Goal: Information Seeking & Learning: Learn about a topic

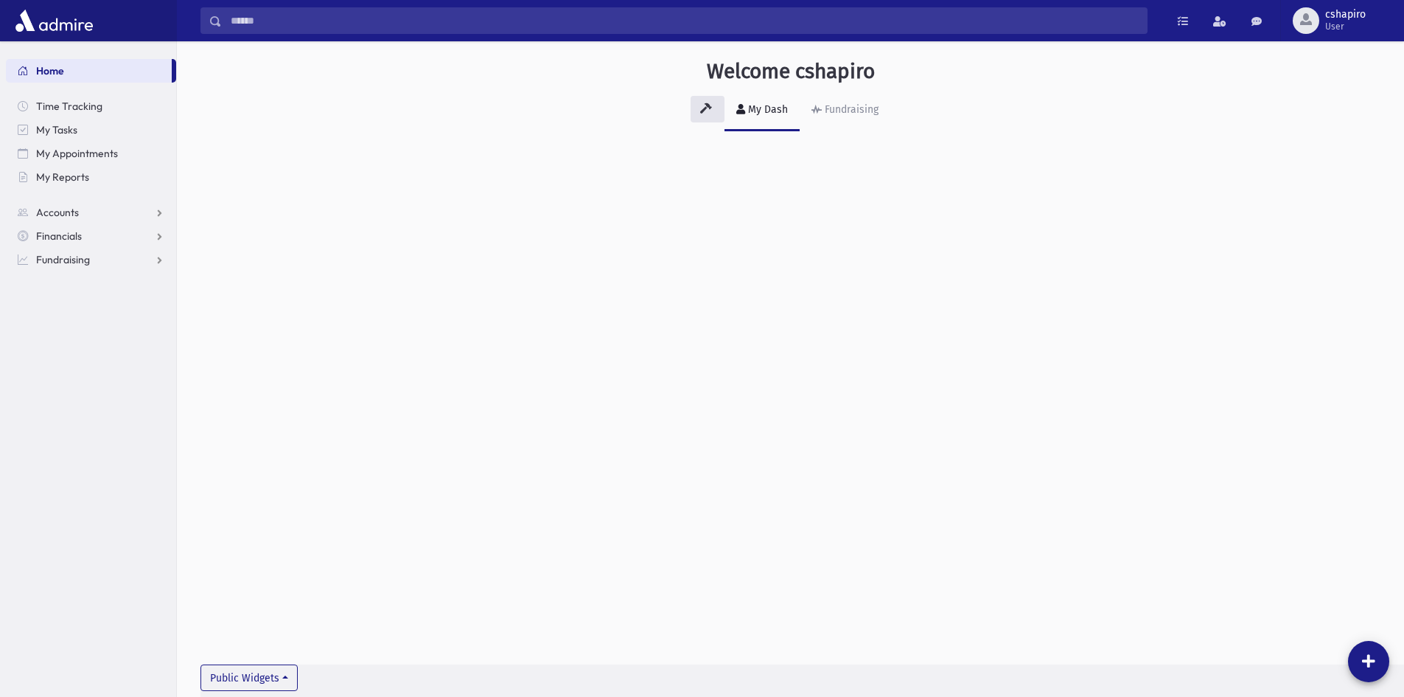
click at [754, 108] on div "My Dash" at bounding box center [766, 109] width 43 height 13
click at [283, 673] on button "Public Widgets" at bounding box center [249, 677] width 97 height 27
click at [283, 641] on div "No Widgets" at bounding box center [347, 642] width 283 height 15
click at [280, 669] on button "Public Widgets" at bounding box center [249, 677] width 97 height 27
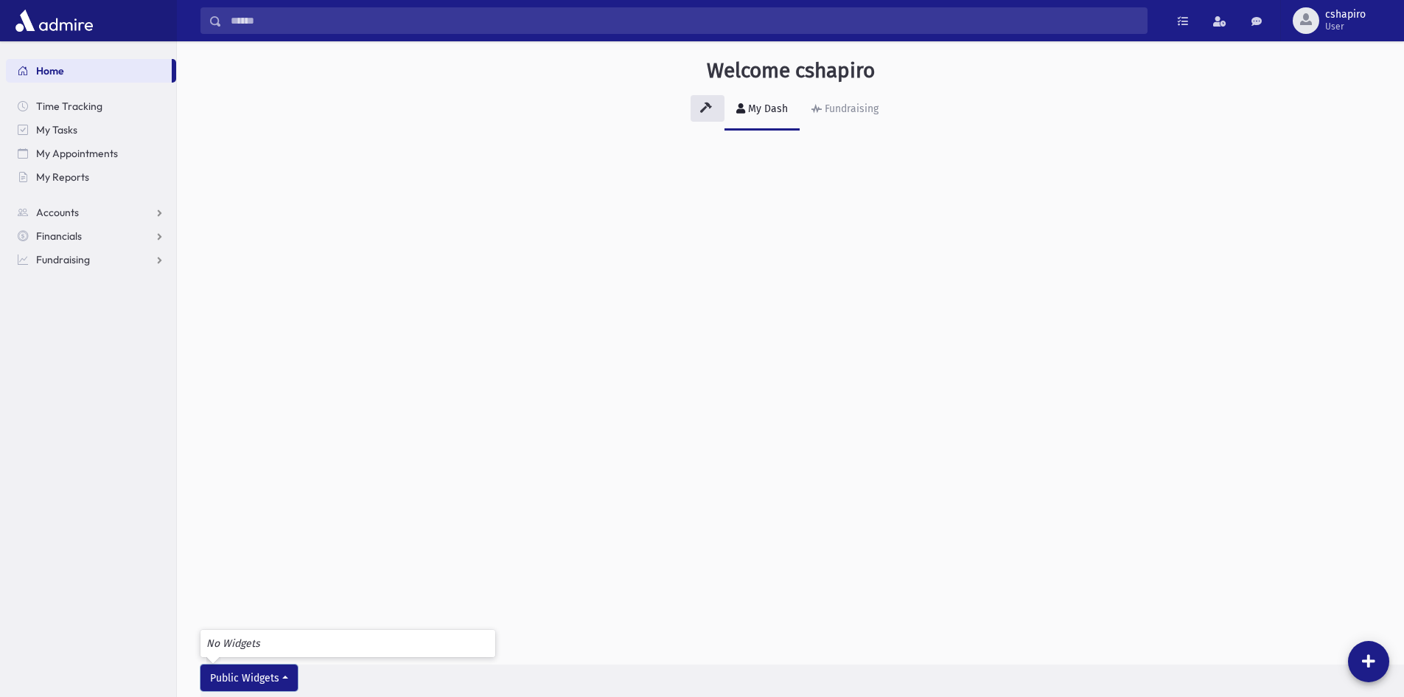
scroll to position [1, 0]
click at [69, 211] on span "Accounts" at bounding box center [57, 212] width 43 height 13
click at [82, 236] on span "Account List" at bounding box center [72, 235] width 57 height 13
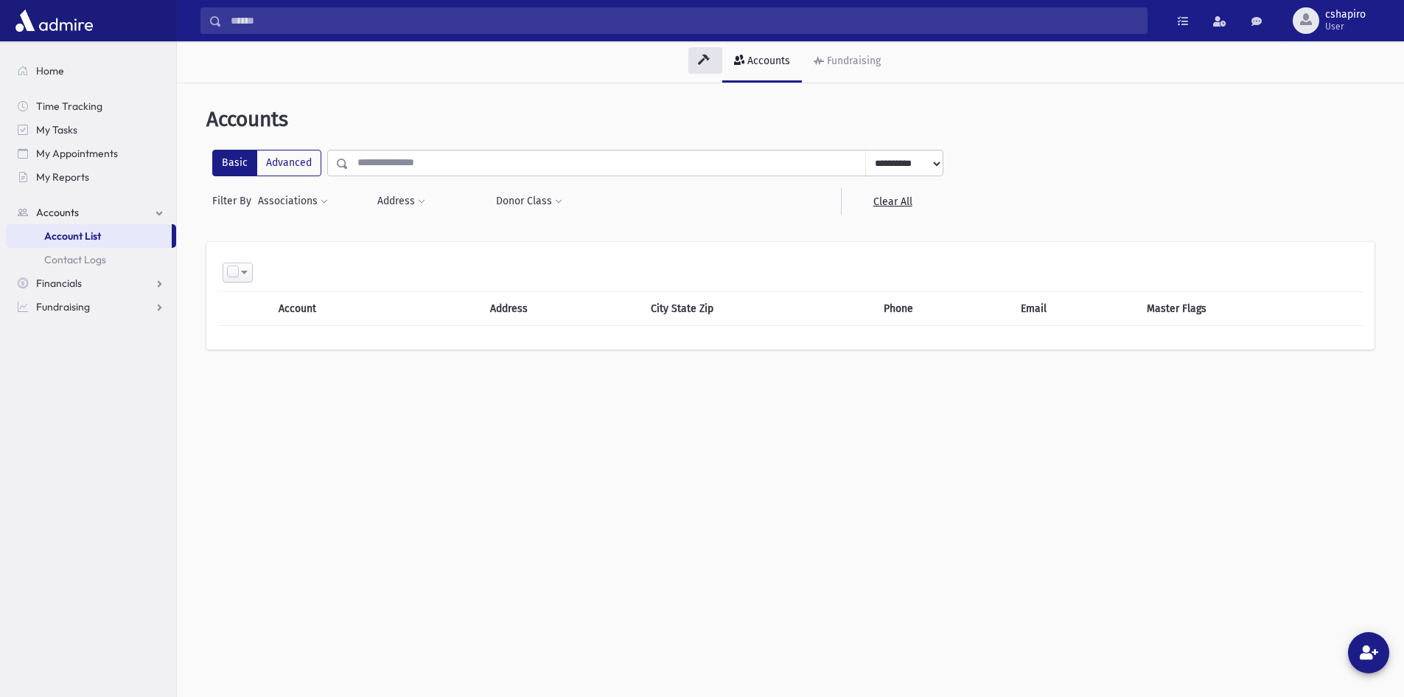
click at [922, 166] on select "**********" at bounding box center [903, 163] width 77 height 27
click at [285, 162] on label "Advanced" at bounding box center [289, 163] width 65 height 27
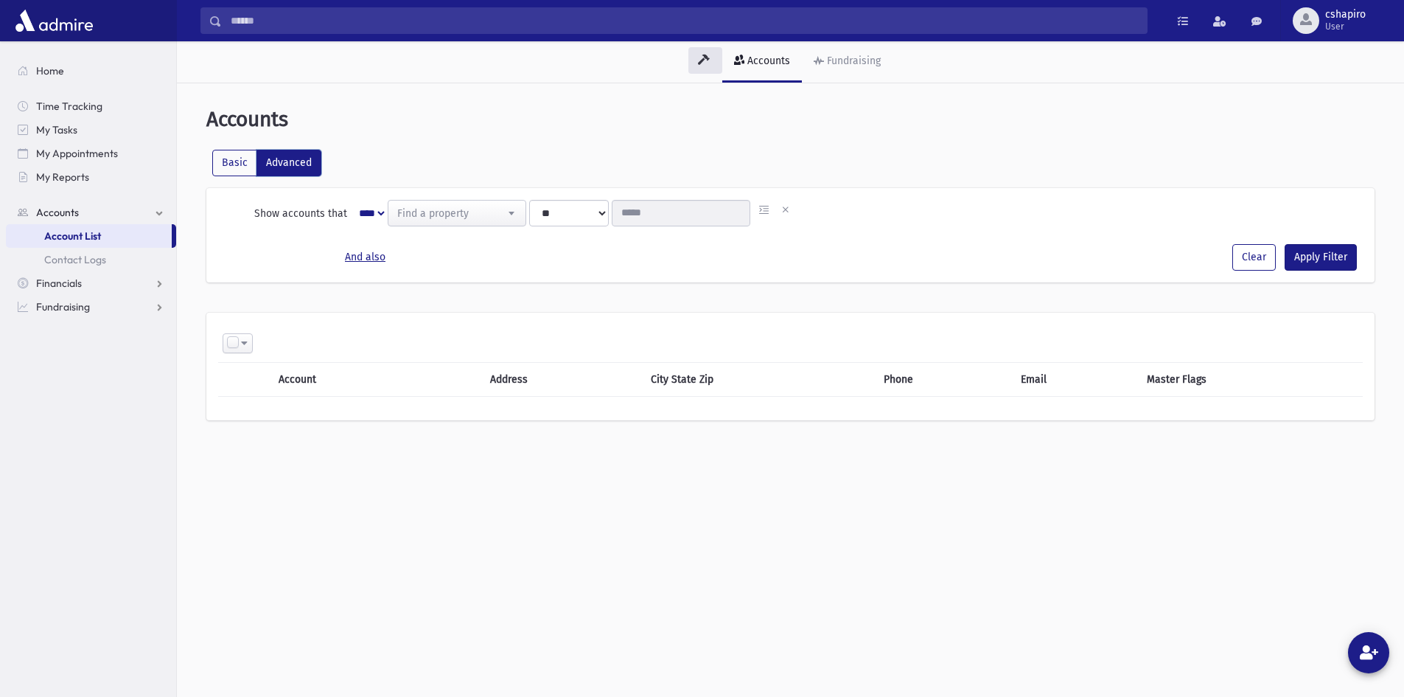
click at [516, 212] on span at bounding box center [511, 213] width 29 height 25
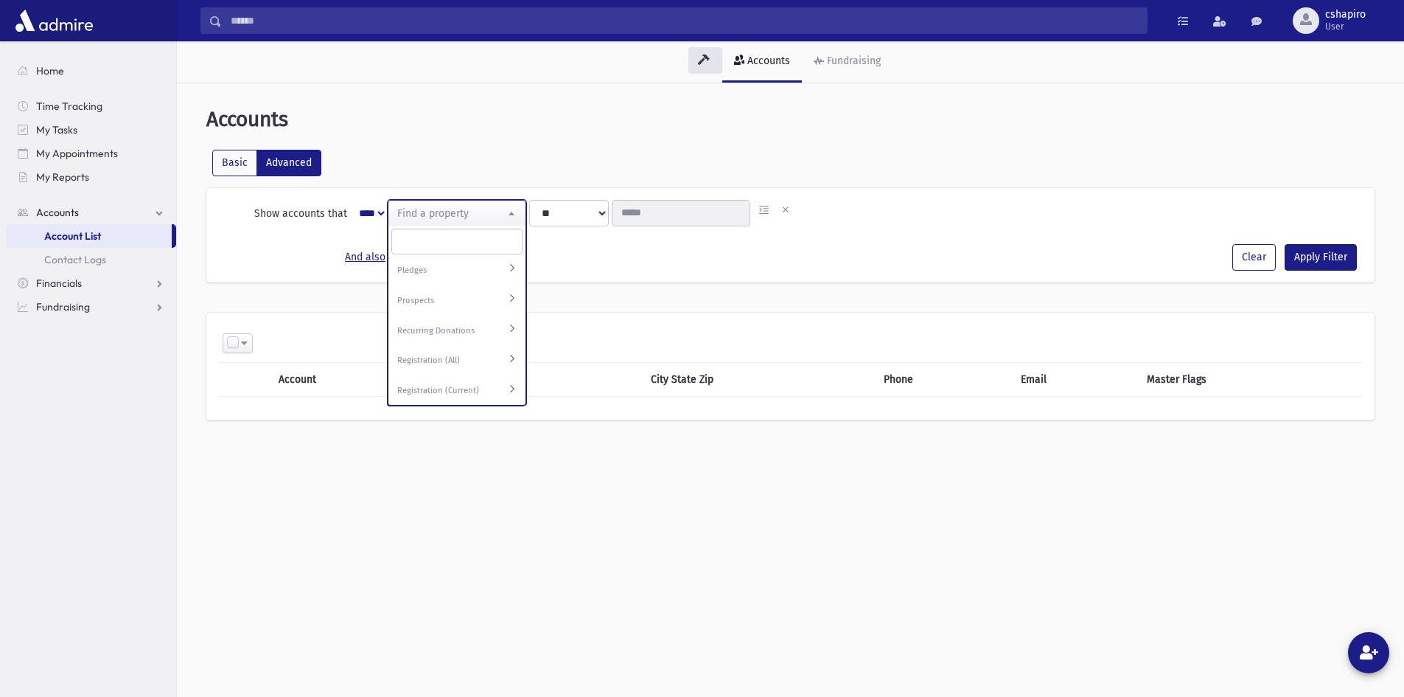
scroll to position [221, 0]
click at [433, 383] on label "Registration (Current)" at bounding box center [443, 389] width 92 height 13
click at [464, 383] on label "Registration (Current)" at bounding box center [443, 389] width 92 height 13
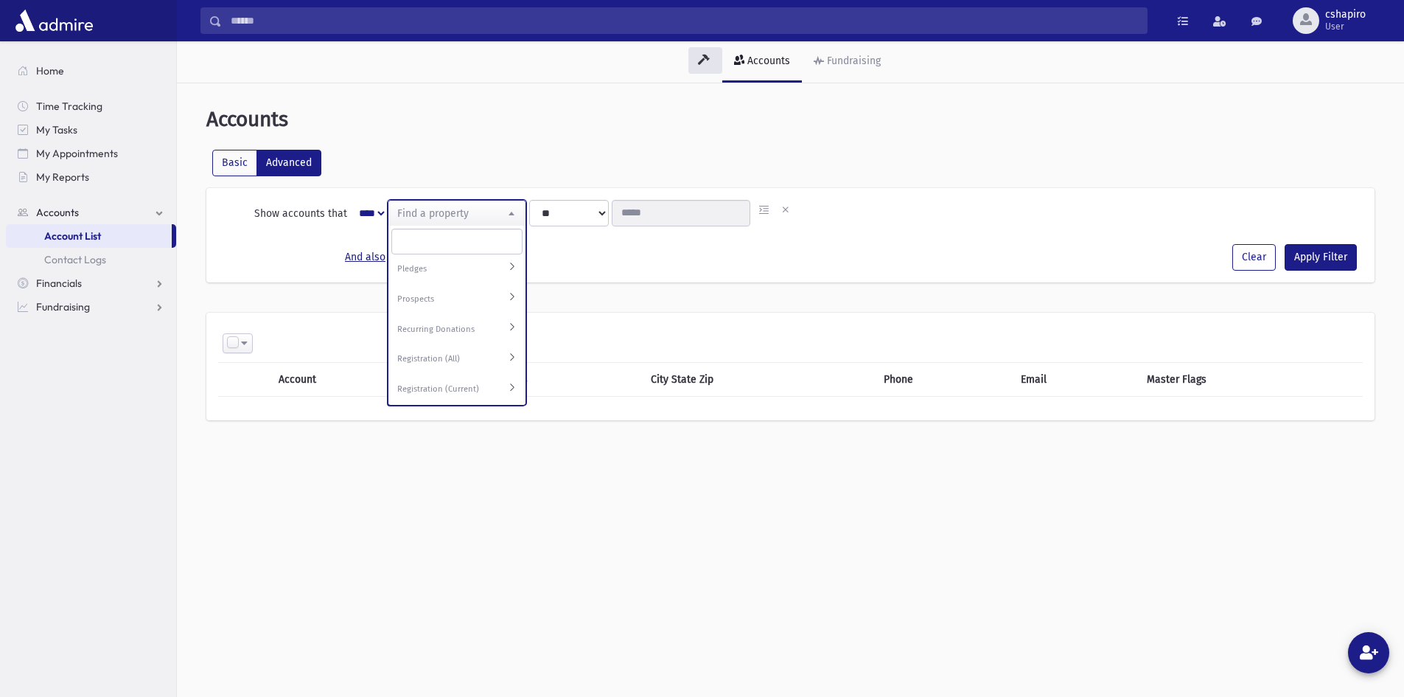
click at [464, 383] on label "Registration (Current)" at bounding box center [443, 389] width 92 height 13
click at [335, 245] on button "And also" at bounding box center [306, 257] width 177 height 27
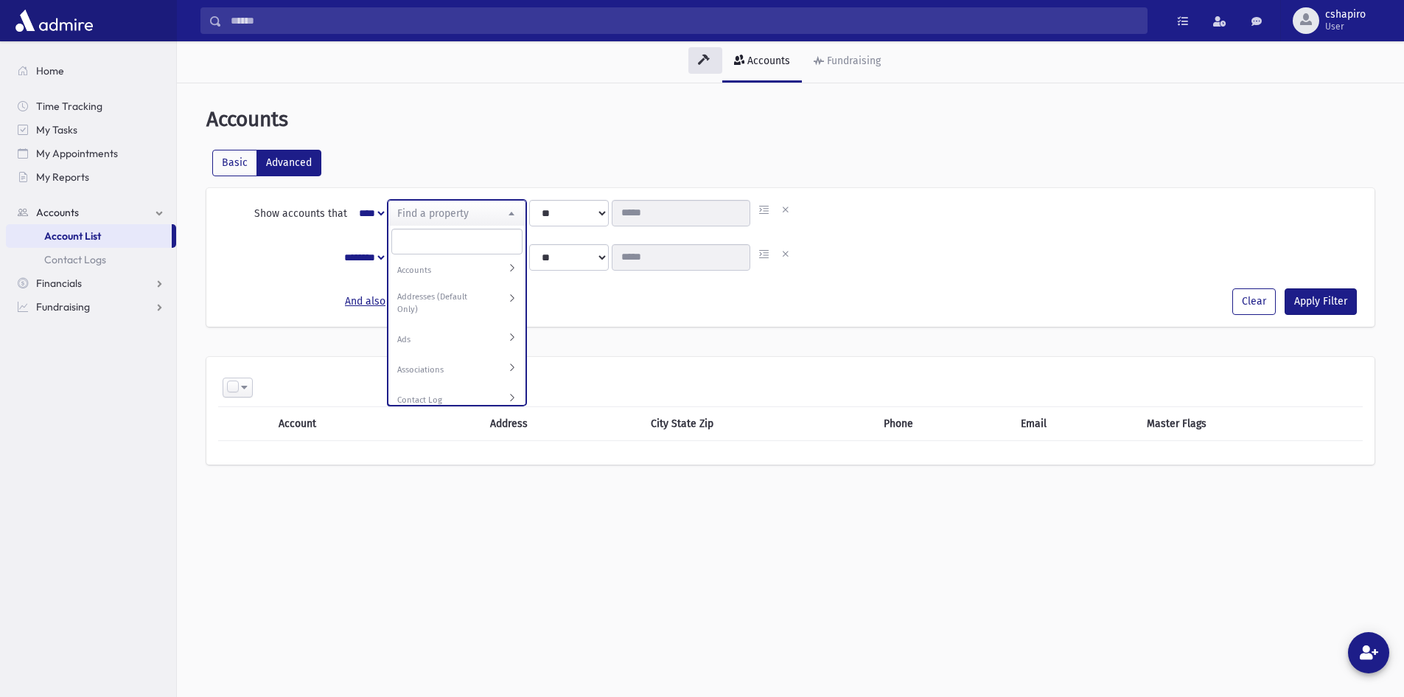
click at [513, 212] on b at bounding box center [512, 214] width 6 height 4
click at [95, 290] on link "Financials" at bounding box center [91, 283] width 170 height 24
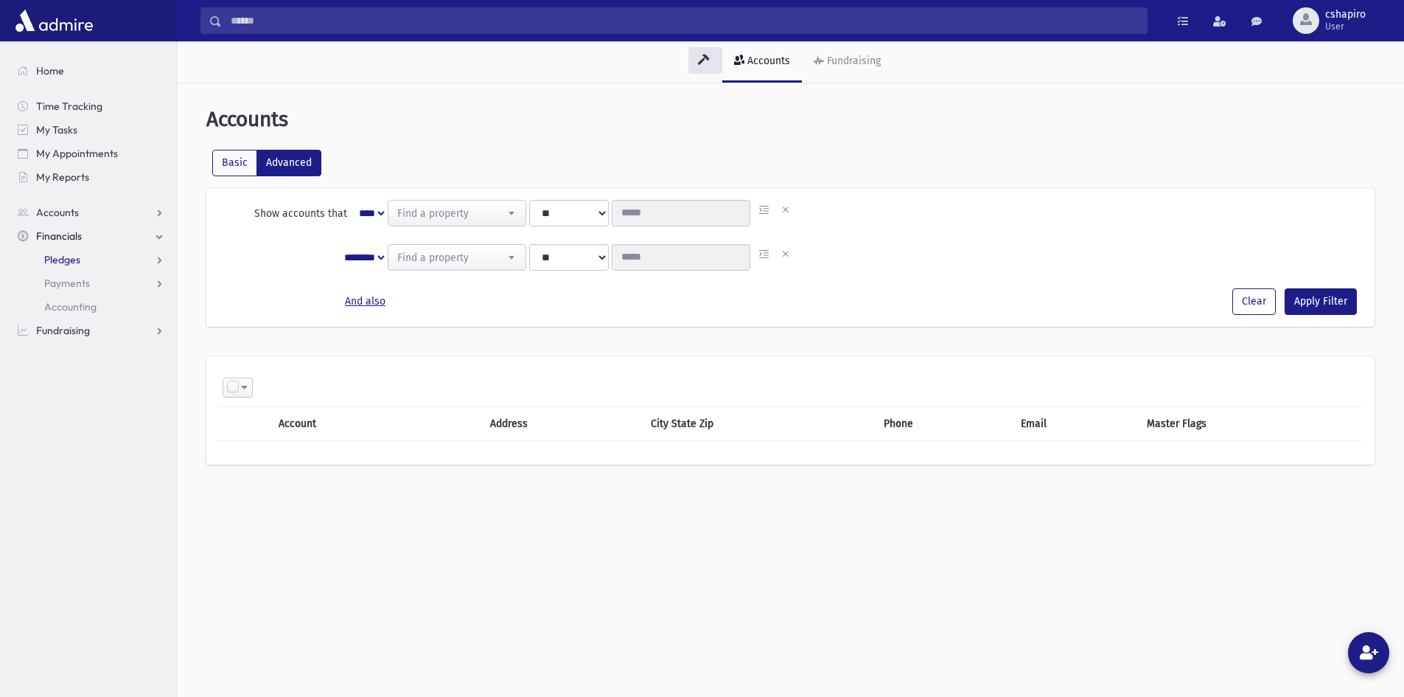
click at [88, 264] on link "Pledges" at bounding box center [91, 260] width 170 height 24
click at [74, 234] on span "Financials" at bounding box center [59, 235] width 46 height 13
click at [160, 215] on link "Accounts" at bounding box center [91, 213] width 170 height 24
click at [228, 168] on label "Basic" at bounding box center [234, 163] width 45 height 27
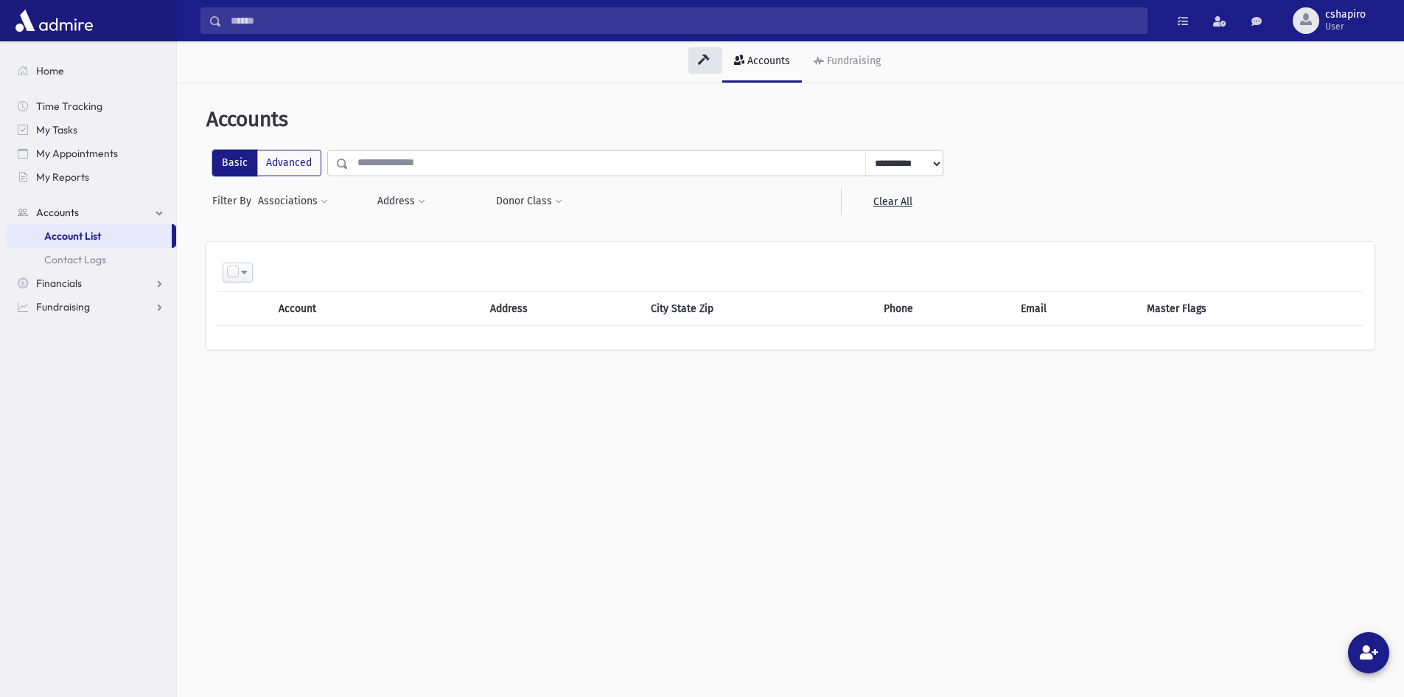
click at [945, 160] on div "**********" at bounding box center [577, 182] width 743 height 65
click at [937, 160] on select "**********" at bounding box center [903, 163] width 77 height 27
click at [1014, 215] on div "**********" at bounding box center [790, 196] width 1168 height 93
click at [312, 200] on button "Associations" at bounding box center [293, 201] width 72 height 27
click at [355, 245] on select "**********" at bounding box center [316, 244] width 100 height 27
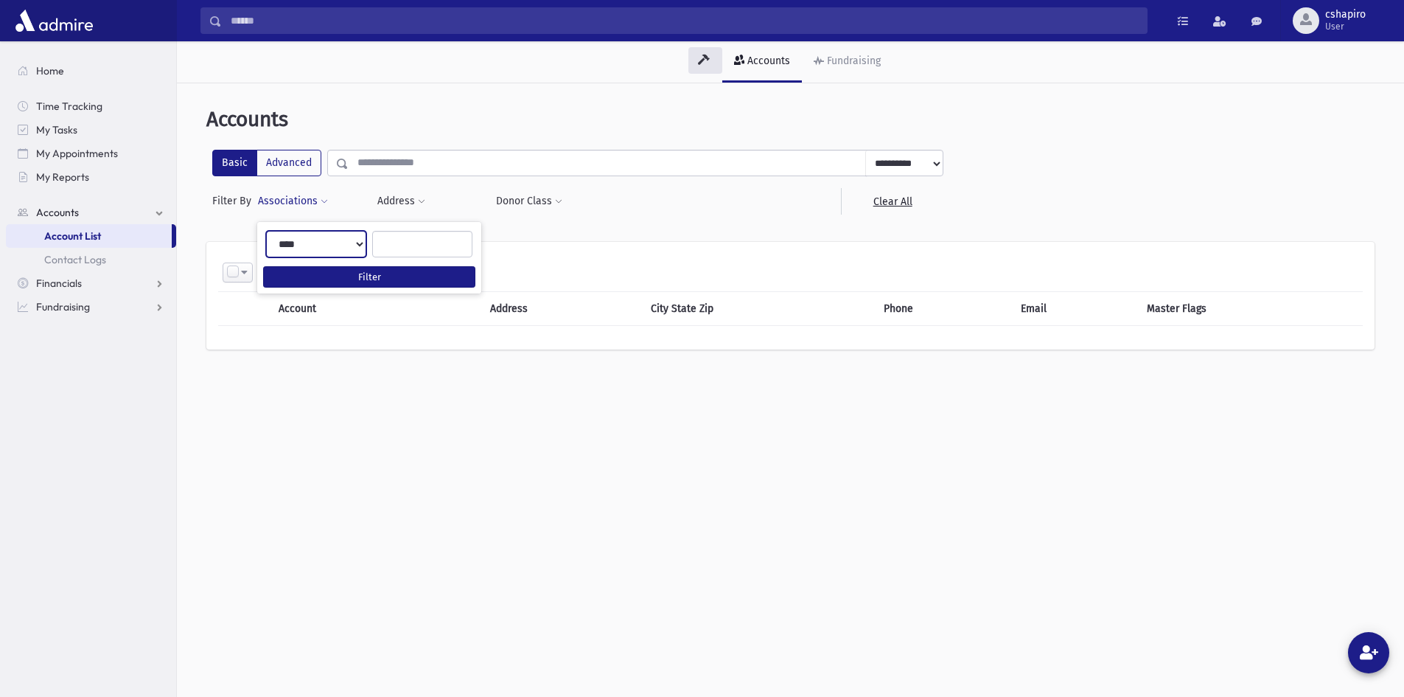
click at [326, 240] on select "**********" at bounding box center [316, 244] width 100 height 27
click at [422, 247] on ul at bounding box center [422, 242] width 99 height 22
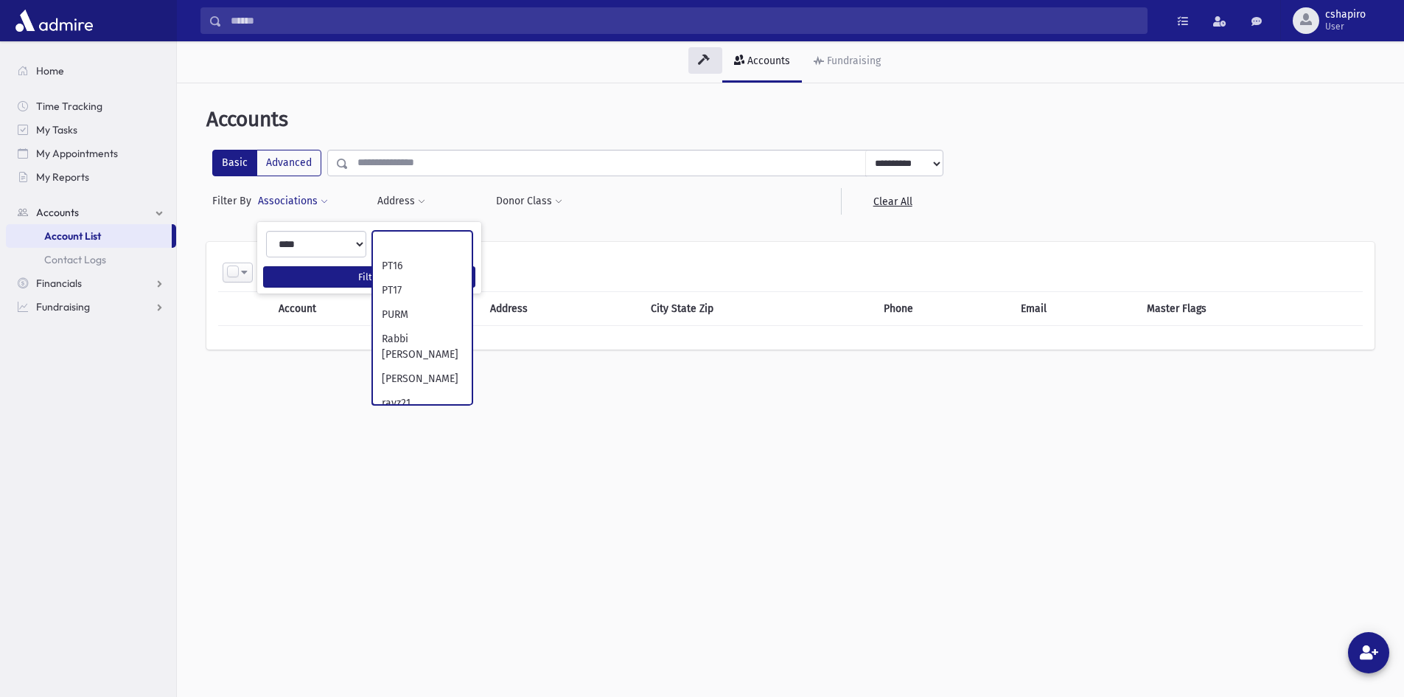
scroll to position [1548, 0]
click at [649, 201] on div at bounding box center [666, 201] width 119 height 27
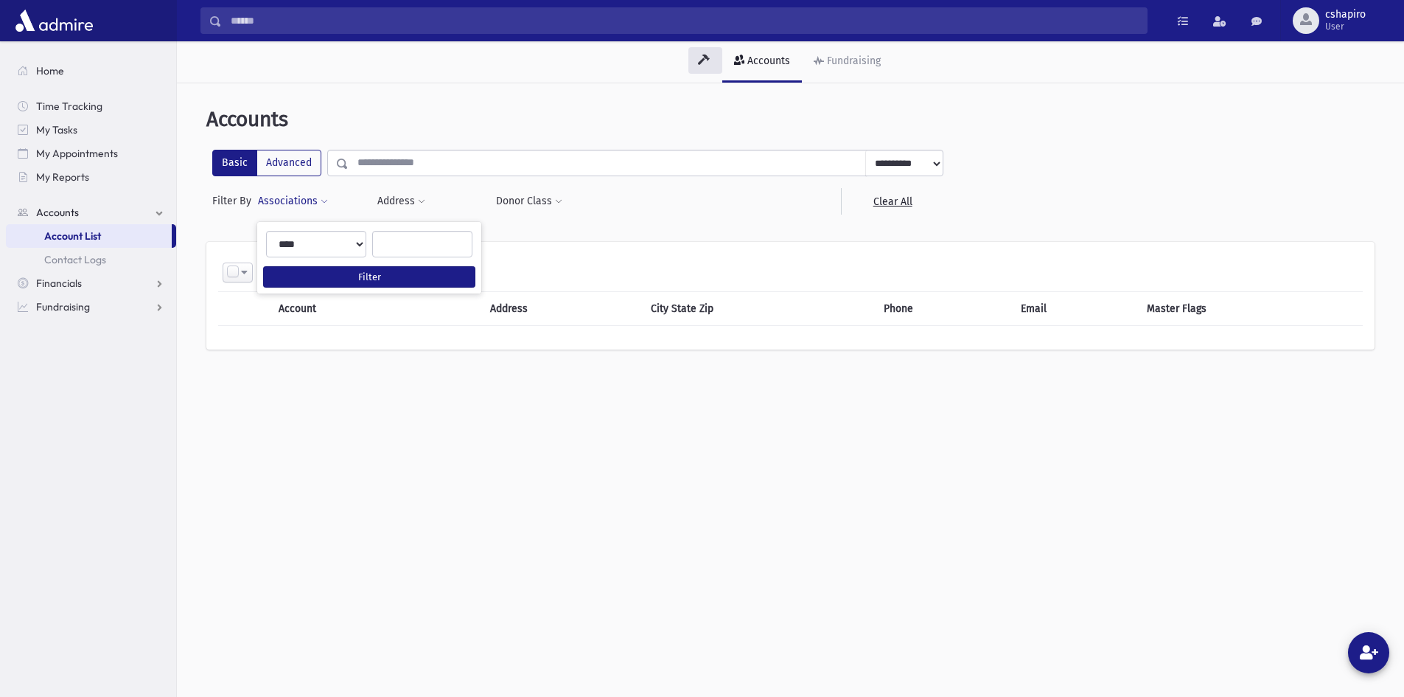
click at [322, 199] on span at bounding box center [324, 202] width 7 height 9
click at [296, 199] on button "Associations" at bounding box center [293, 201] width 72 height 27
click at [411, 202] on button "Address" at bounding box center [401, 201] width 49 height 27
click at [557, 200] on span at bounding box center [558, 202] width 7 height 9
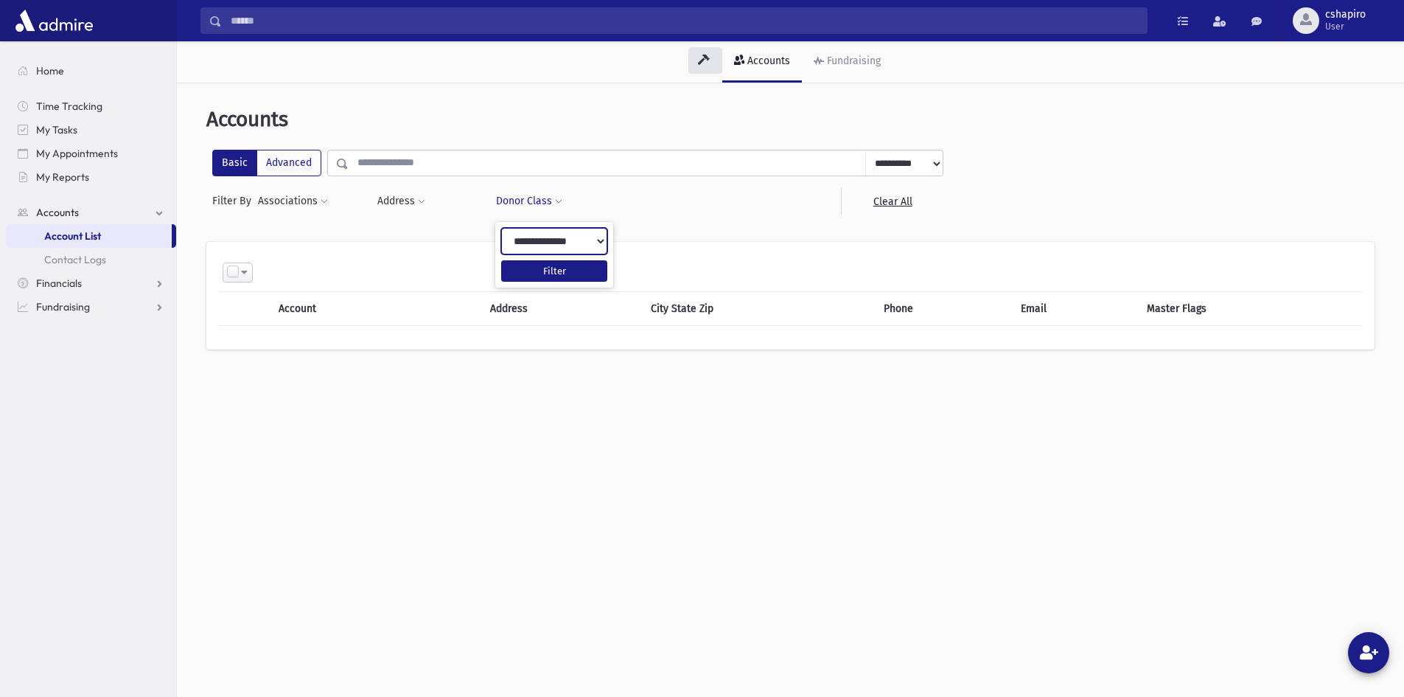
click at [576, 237] on select "**********" at bounding box center [554, 241] width 106 height 27
click at [576, 234] on select "**********" at bounding box center [554, 241] width 106 height 27
click at [628, 223] on div "**********" at bounding box center [790, 196] width 1168 height 93
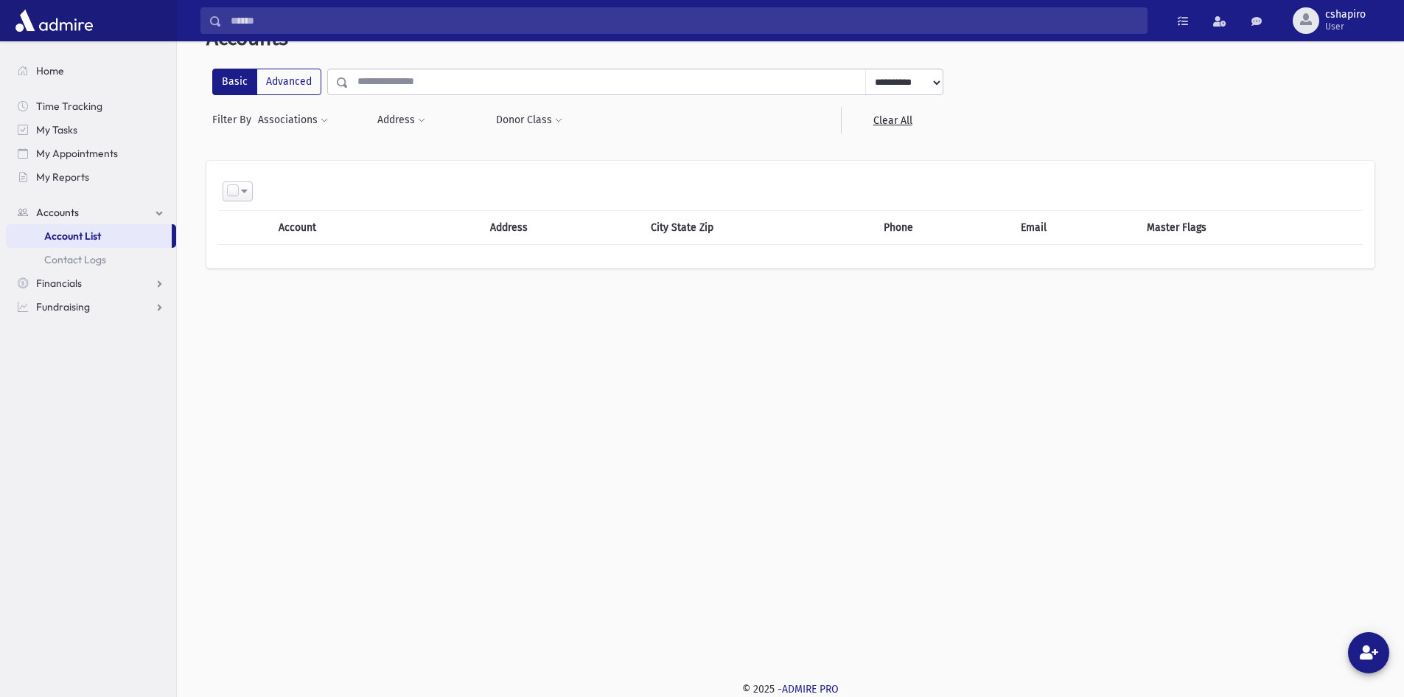
scroll to position [0, 0]
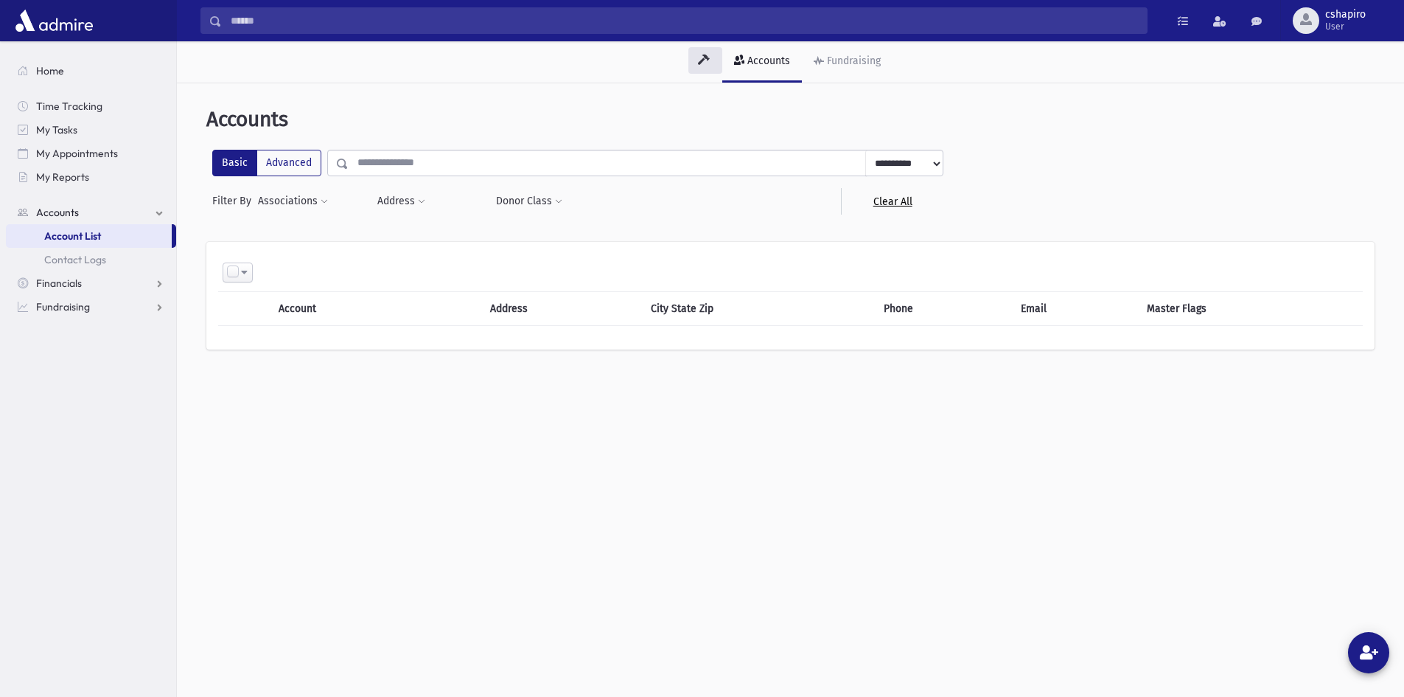
click at [893, 198] on link "Clear All" at bounding box center [892, 201] width 102 height 27
click at [297, 150] on label "Advanced" at bounding box center [289, 163] width 65 height 27
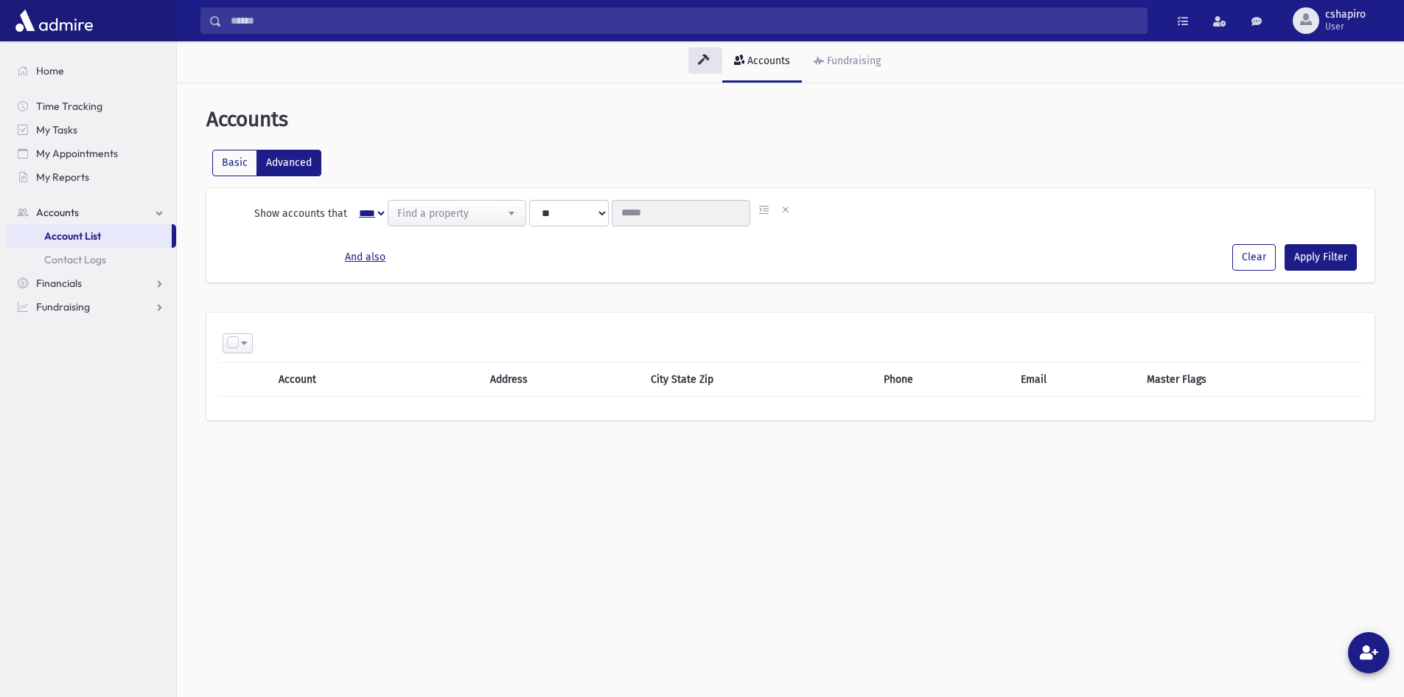
click at [378, 210] on select "**********" at bounding box center [367, 213] width 41 height 27
click at [515, 212] on span at bounding box center [511, 213] width 29 height 25
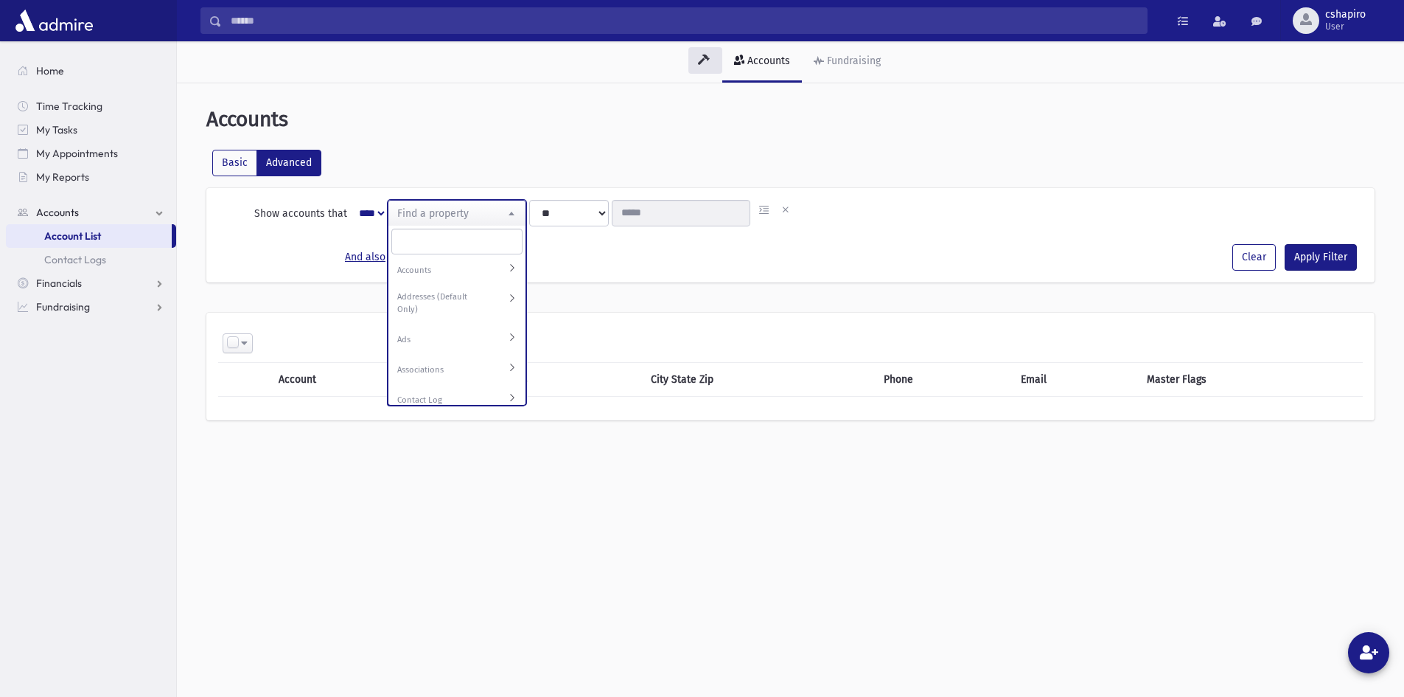
click at [440, 272] on label "Accounts" at bounding box center [443, 271] width 92 height 13
click at [429, 242] on input "search" at bounding box center [456, 242] width 131 height 26
type input "***"
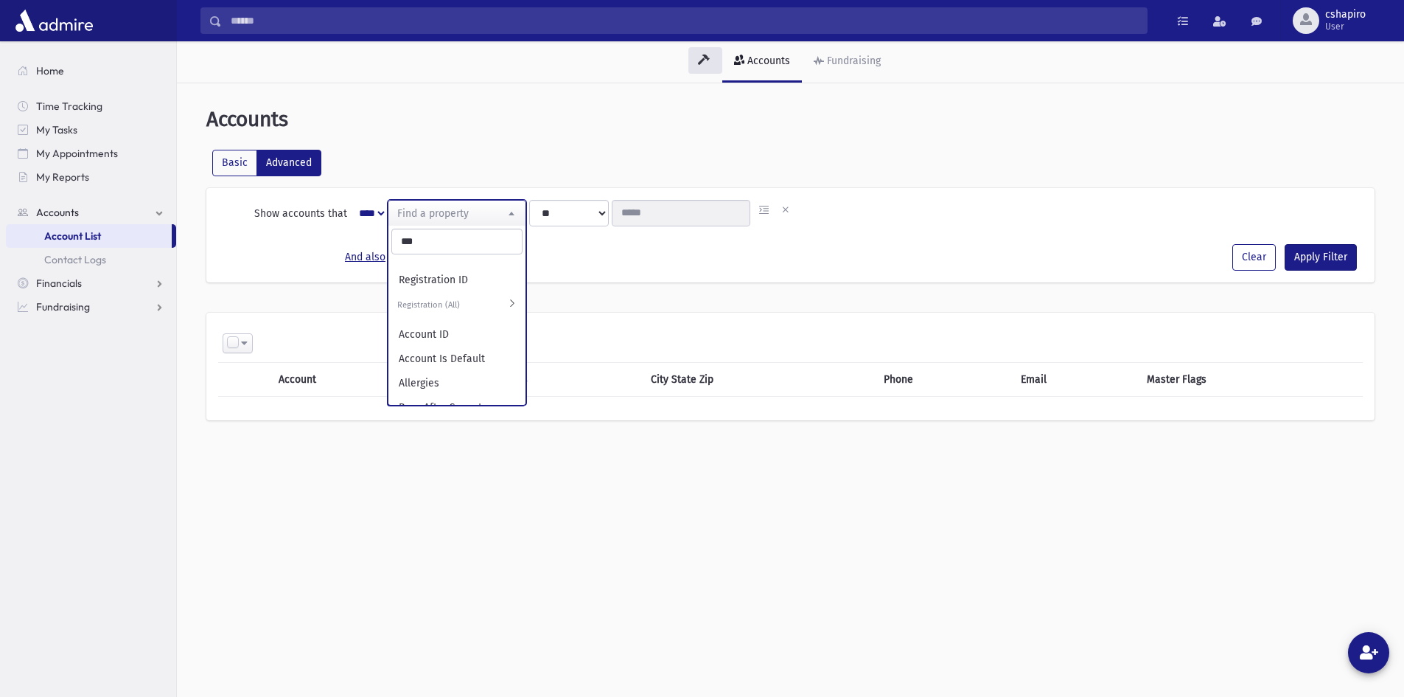
click at [496, 304] on strong "Registration (All)" at bounding box center [457, 307] width 137 height 30
click at [442, 333] on label "Registration (Current)" at bounding box center [443, 336] width 92 height 13
click at [508, 330] on span "Registration (Current)" at bounding box center [512, 333] width 9 height 13
click at [431, 332] on label "Registration (Current)" at bounding box center [443, 336] width 92 height 13
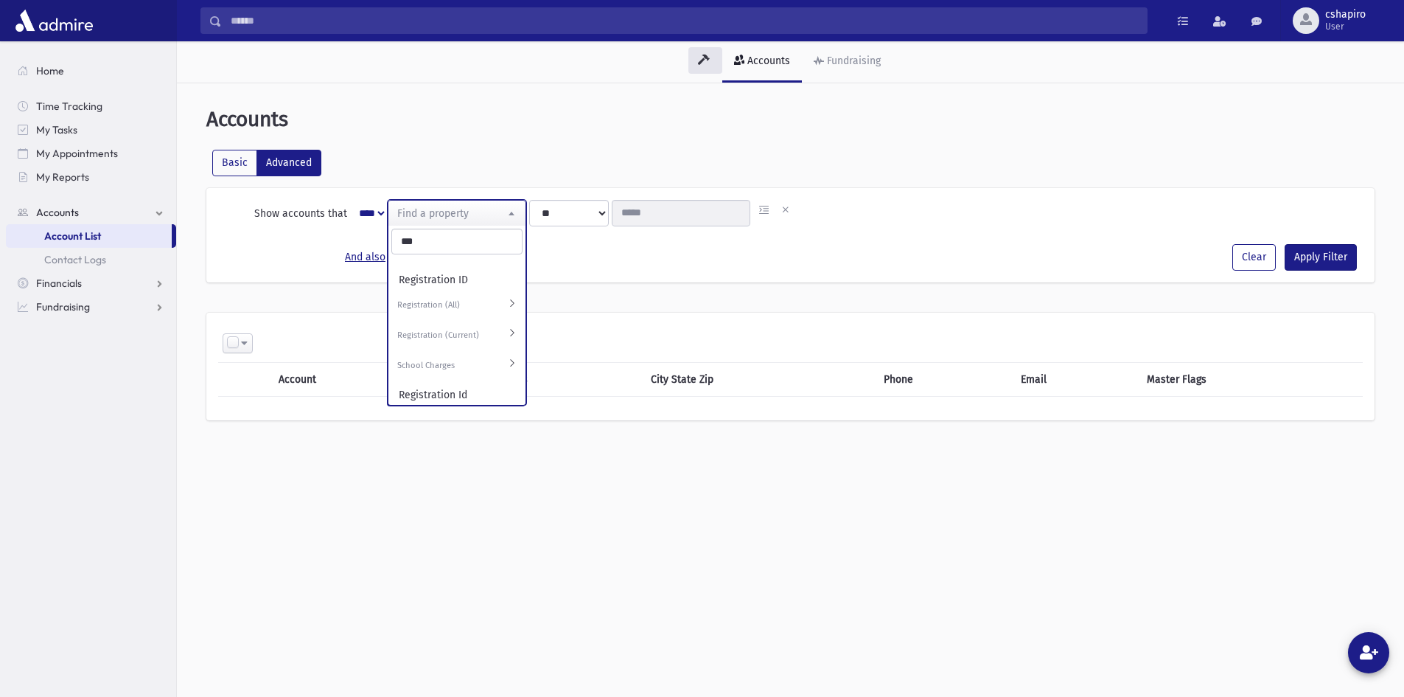
click at [431, 332] on label "Registration (Current)" at bounding box center [443, 336] width 92 height 13
click at [508, 333] on span "Registration (Current)" at bounding box center [512, 333] width 9 height 13
click at [508, 330] on span "Registration (Current)" at bounding box center [512, 333] width 9 height 13
click at [436, 362] on label "School Charges" at bounding box center [443, 366] width 92 height 13
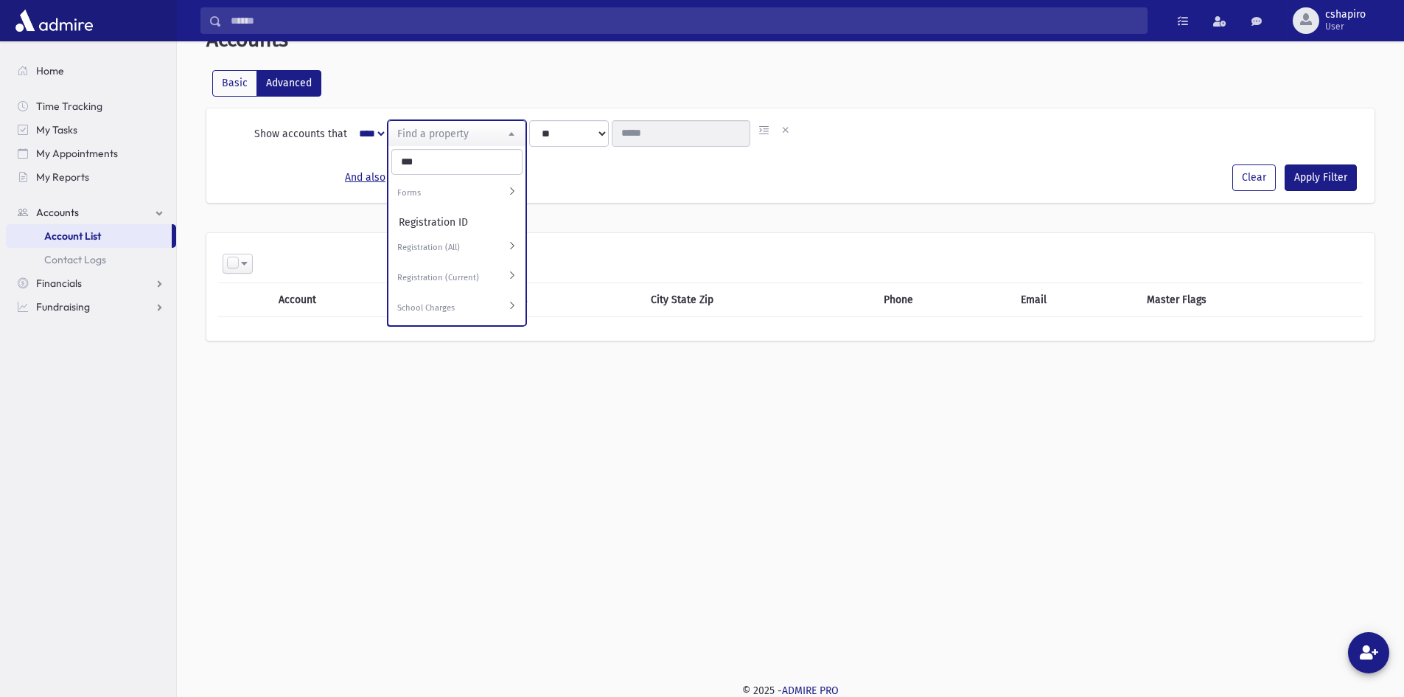
scroll to position [81, 0]
click at [508, 273] on span "Registration (Current)" at bounding box center [512, 274] width 9 height 13
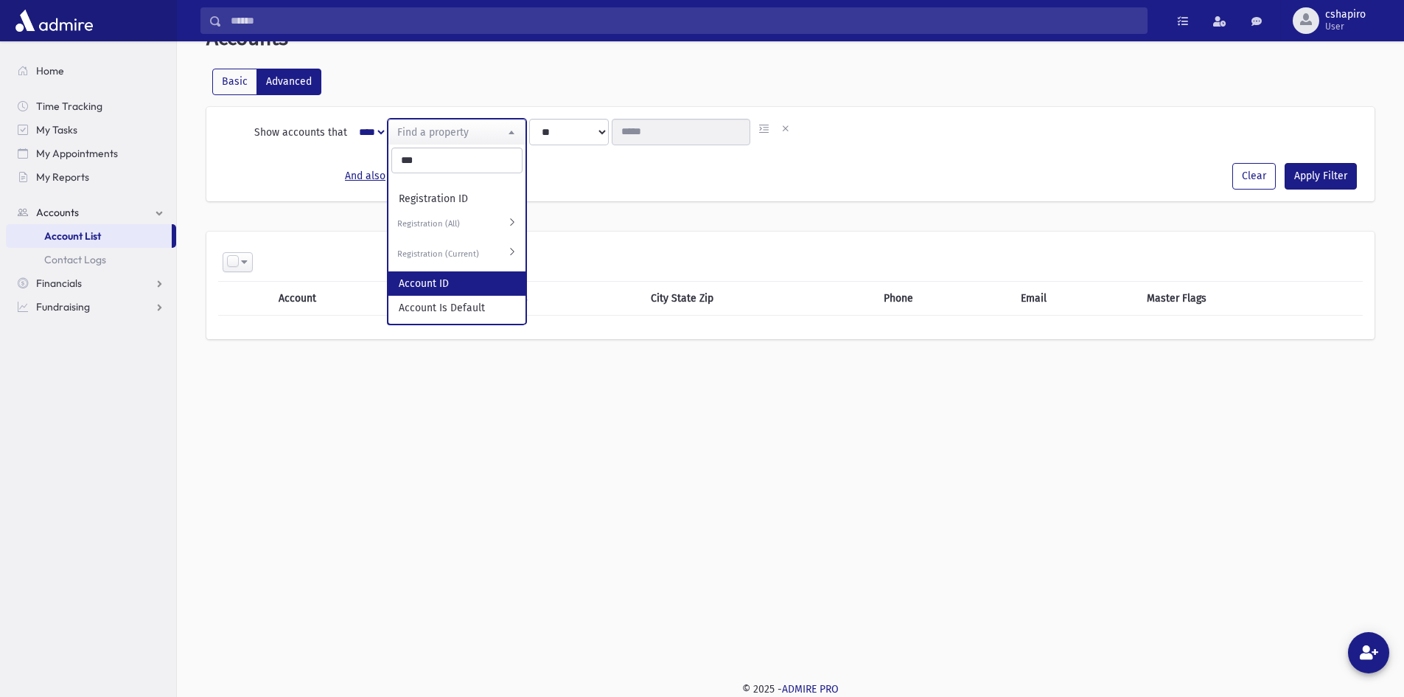
click at [495, 251] on strong "Registration (Current)" at bounding box center [457, 256] width 137 height 30
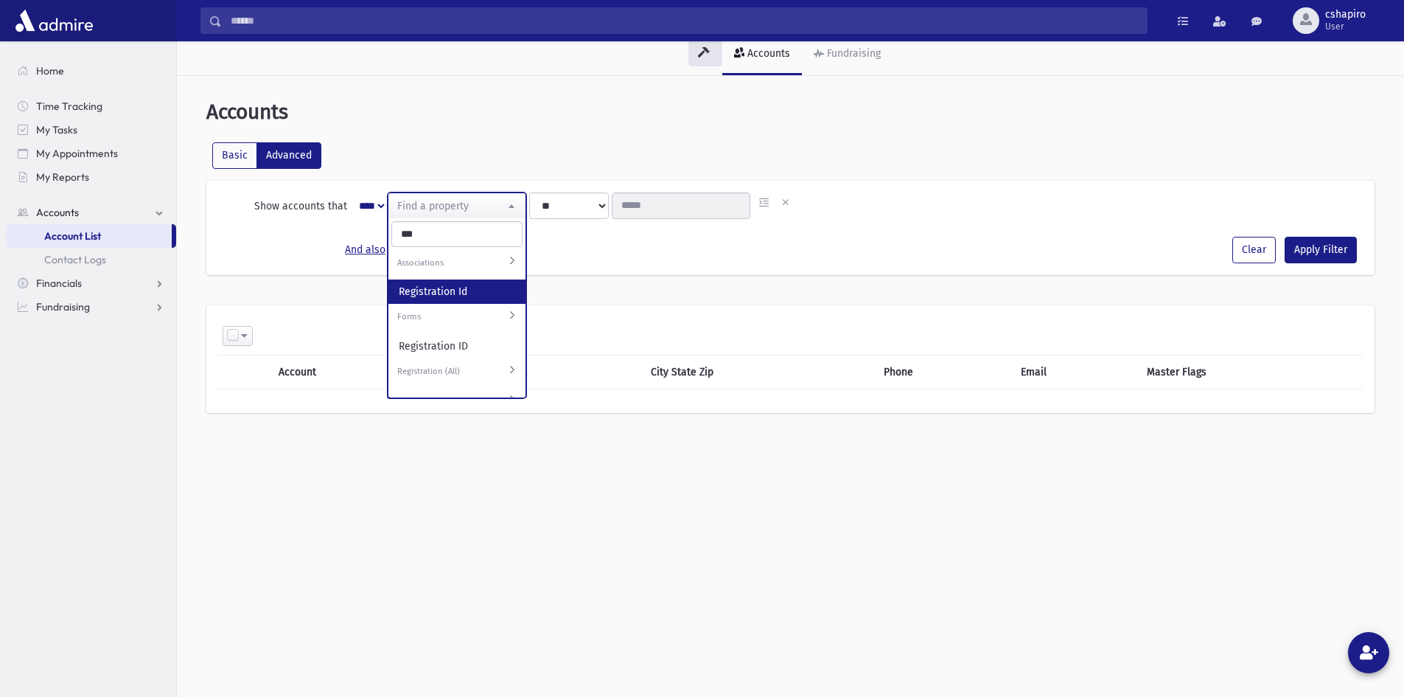
scroll to position [52, 0]
click at [446, 344] on label "Registration (Current)" at bounding box center [443, 350] width 92 height 13
select select "**********"
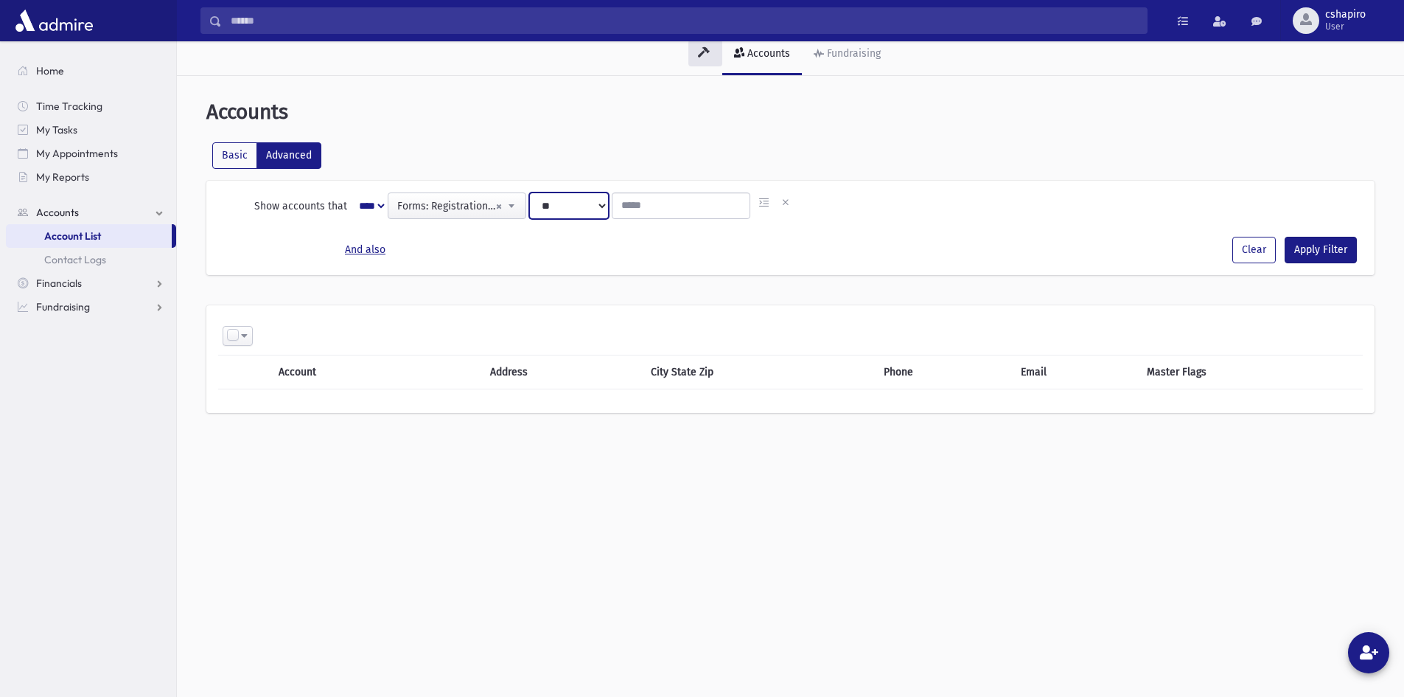
click at [588, 209] on select "**********" at bounding box center [569, 205] width 80 height 27
click at [734, 201] on input "*" at bounding box center [681, 205] width 139 height 27
type input "*"
click at [734, 201] on input "*" at bounding box center [681, 205] width 139 height 27
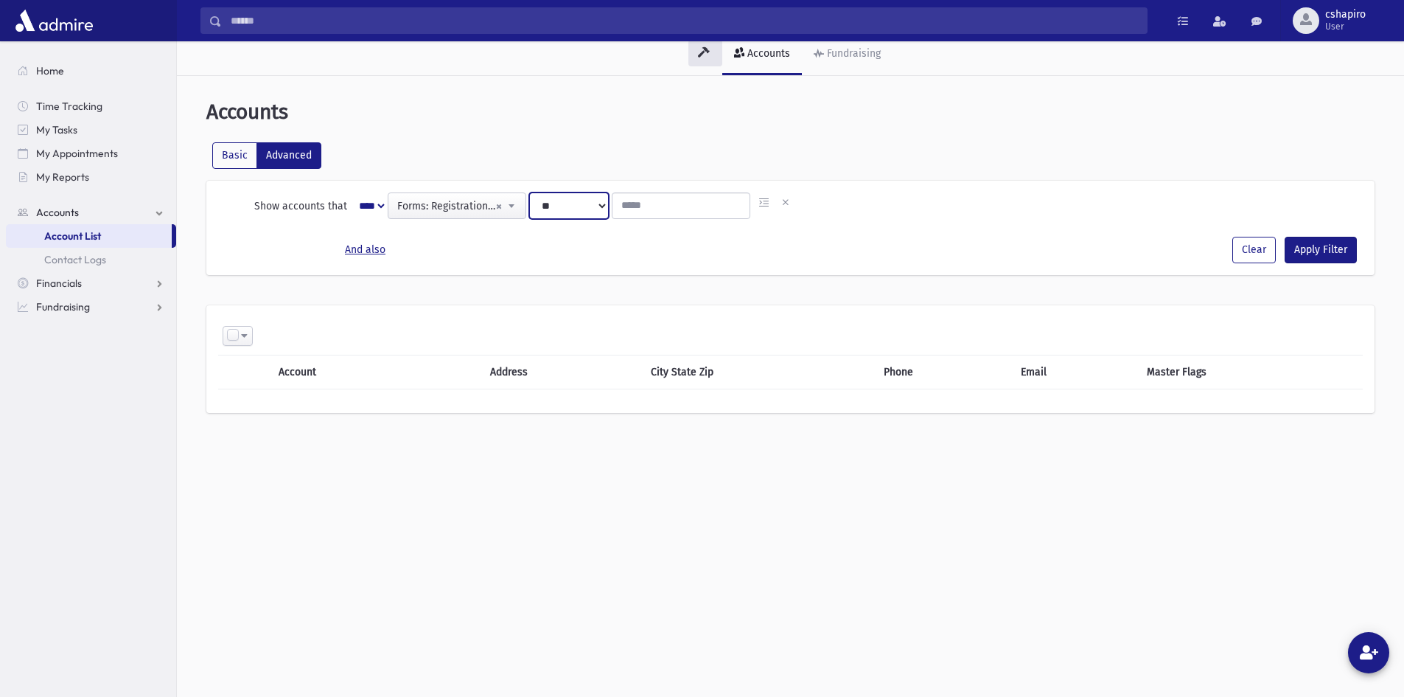
click at [585, 202] on select "**********" at bounding box center [569, 205] width 80 height 27
click at [767, 202] on icon "button" at bounding box center [764, 202] width 13 height 15
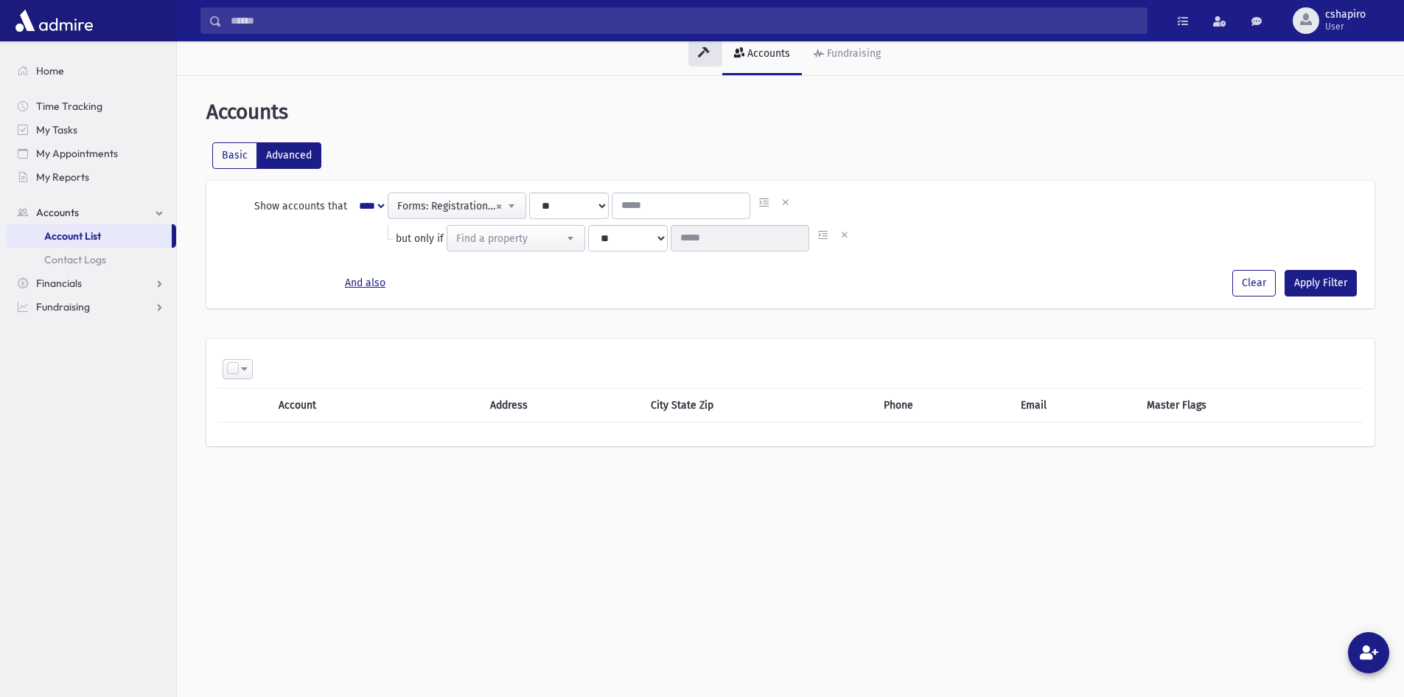
click at [571, 240] on span at bounding box center [570, 238] width 29 height 25
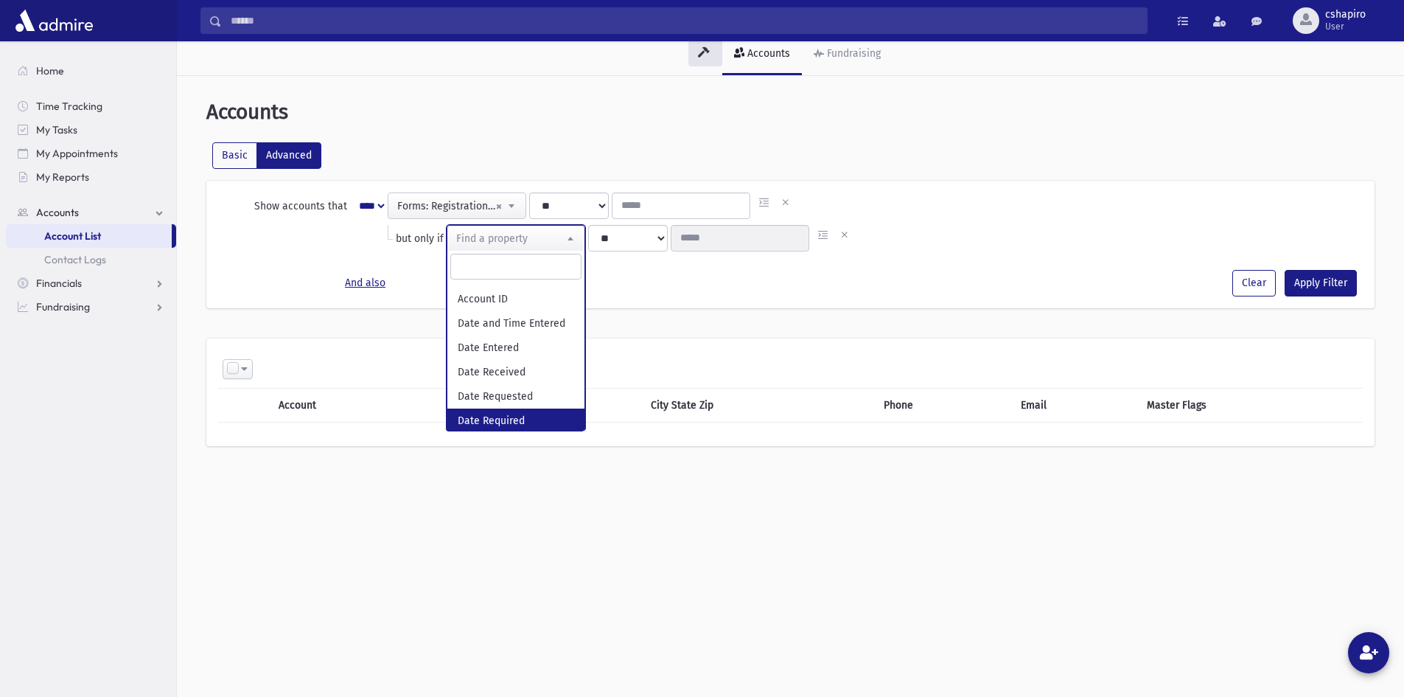
scroll to position [0, 0]
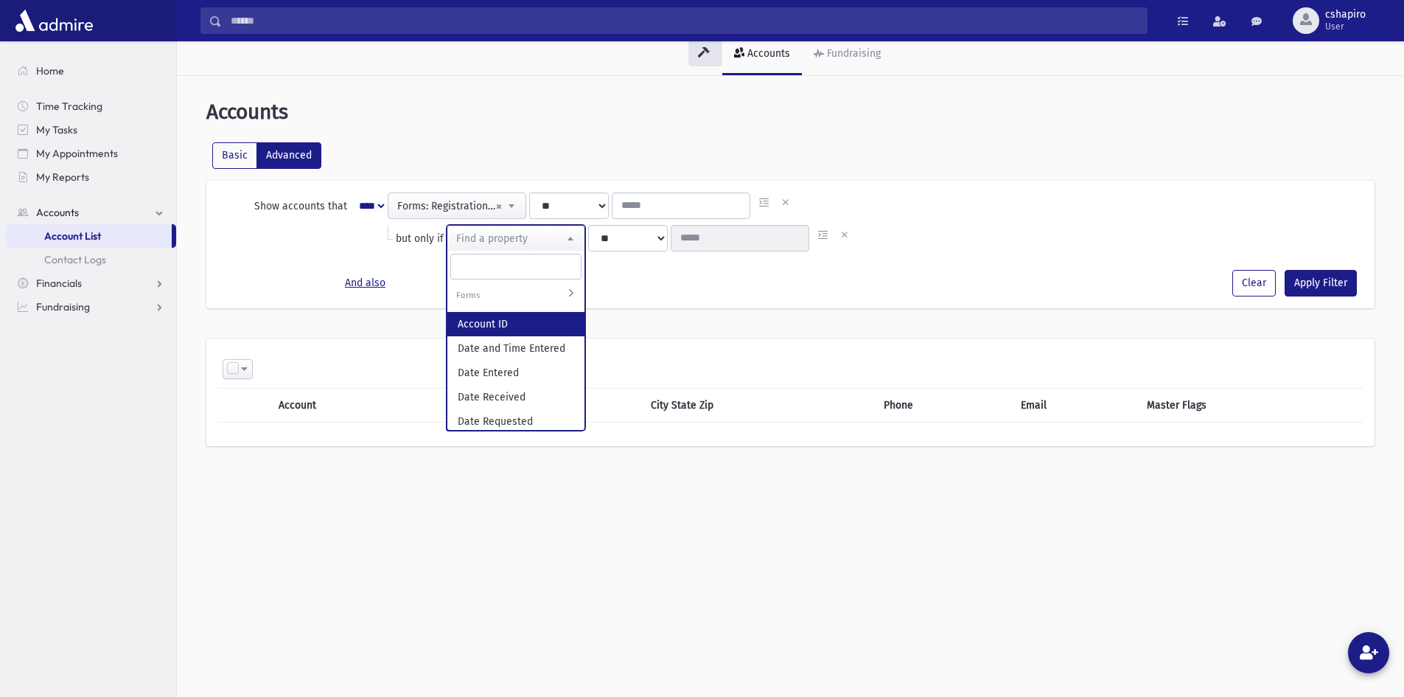
select select "**********"
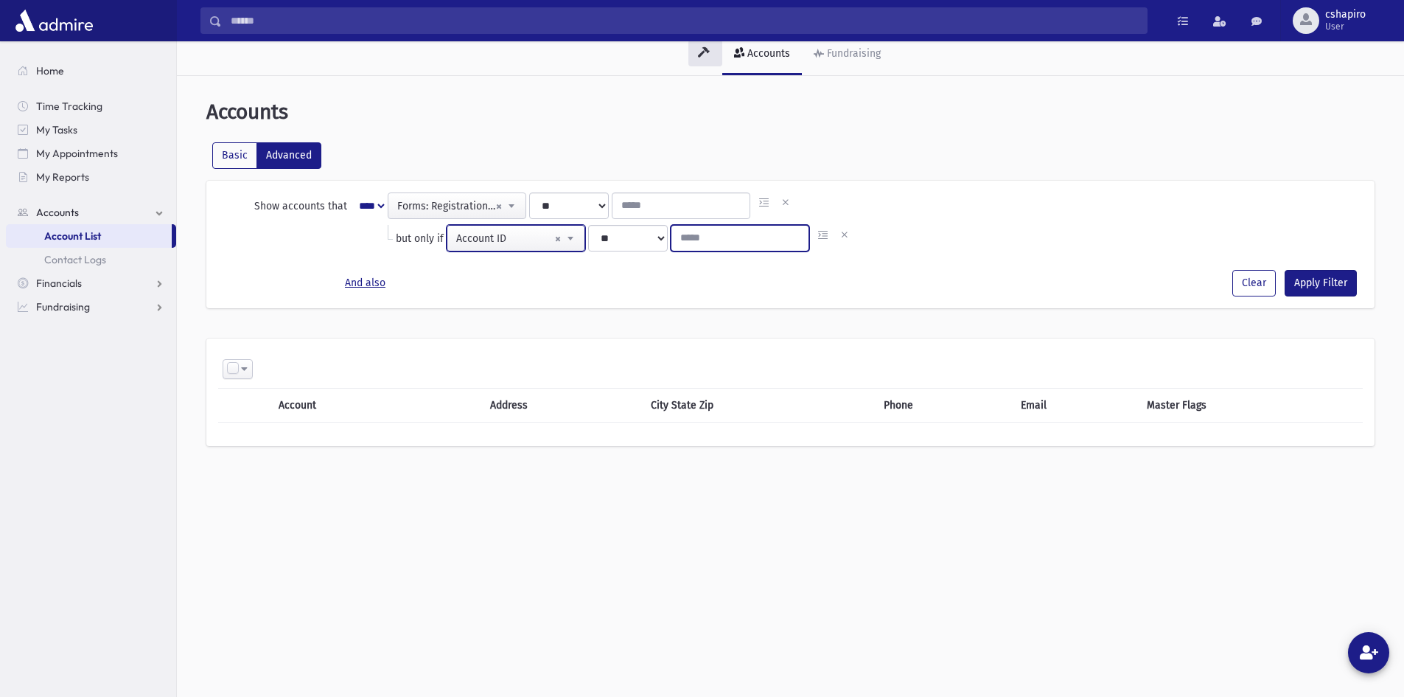
click at [756, 240] on input "number" at bounding box center [740, 238] width 139 height 27
click at [793, 234] on input "*" at bounding box center [740, 238] width 139 height 27
type input "*"
click at [791, 245] on input "*" at bounding box center [740, 238] width 139 height 27
click at [385, 289] on u "And also" at bounding box center [365, 282] width 41 height 13
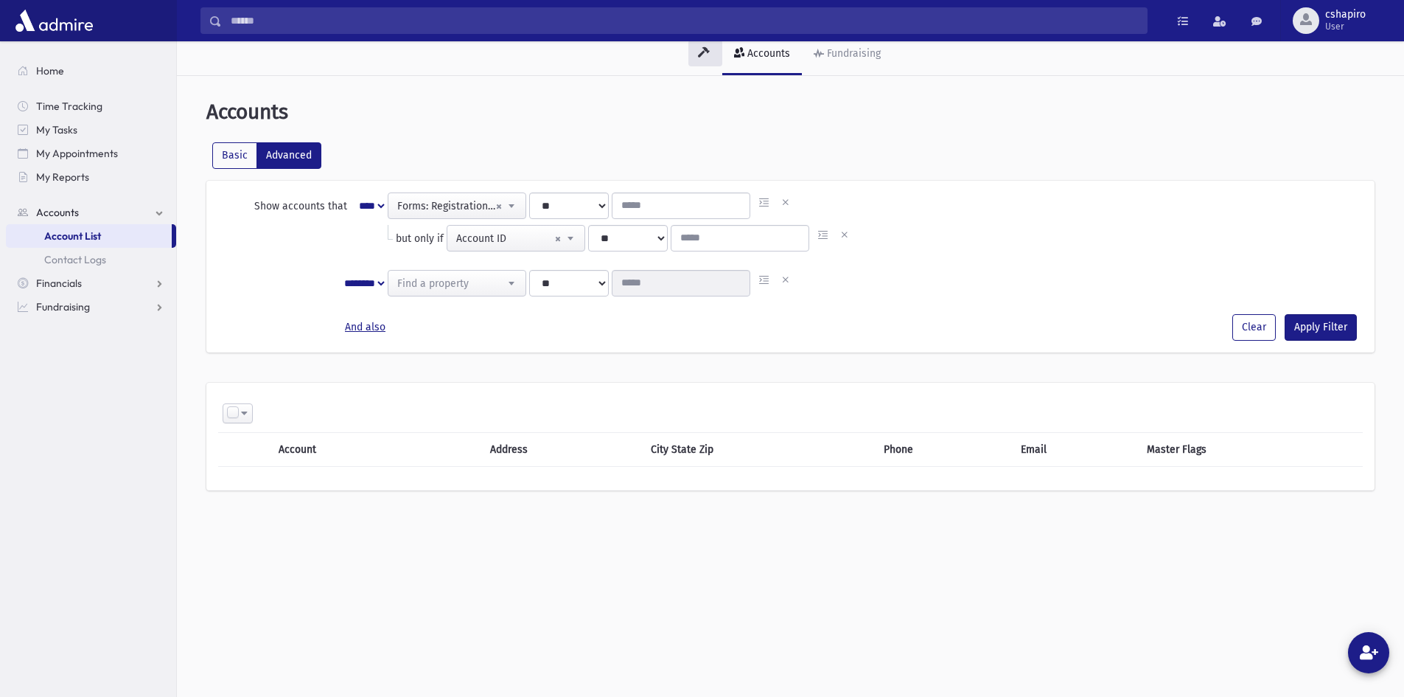
click at [518, 279] on span at bounding box center [511, 283] width 29 height 25
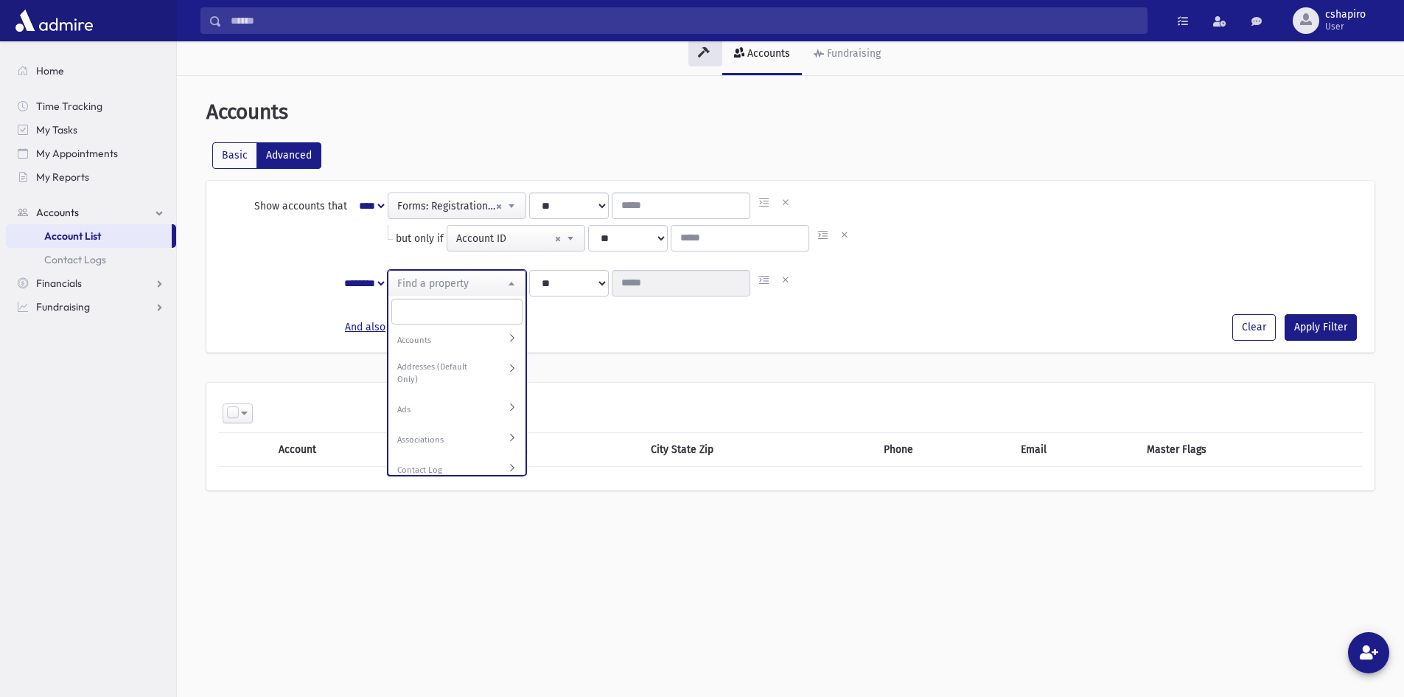
click at [456, 339] on label "Accounts" at bounding box center [443, 341] width 92 height 13
click at [434, 351] on label "Registration (Current)" at bounding box center [443, 344] width 92 height 13
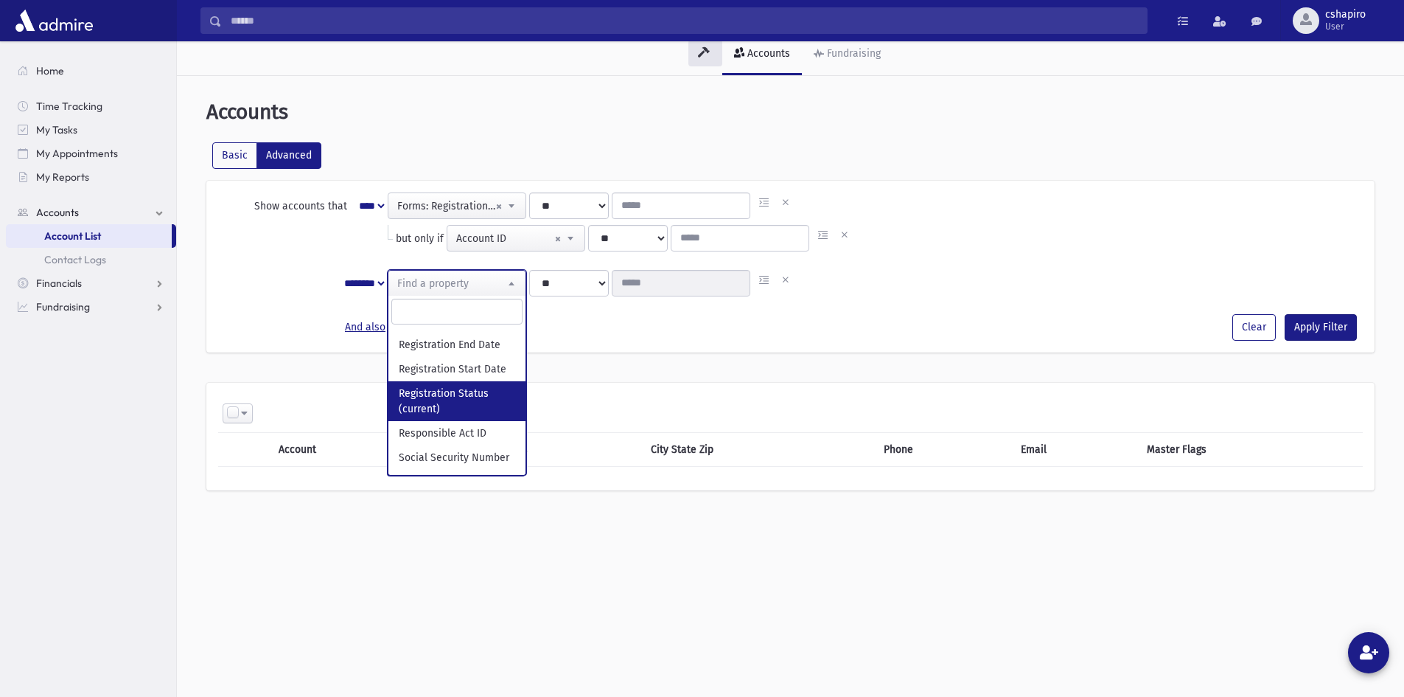
select select "**********"
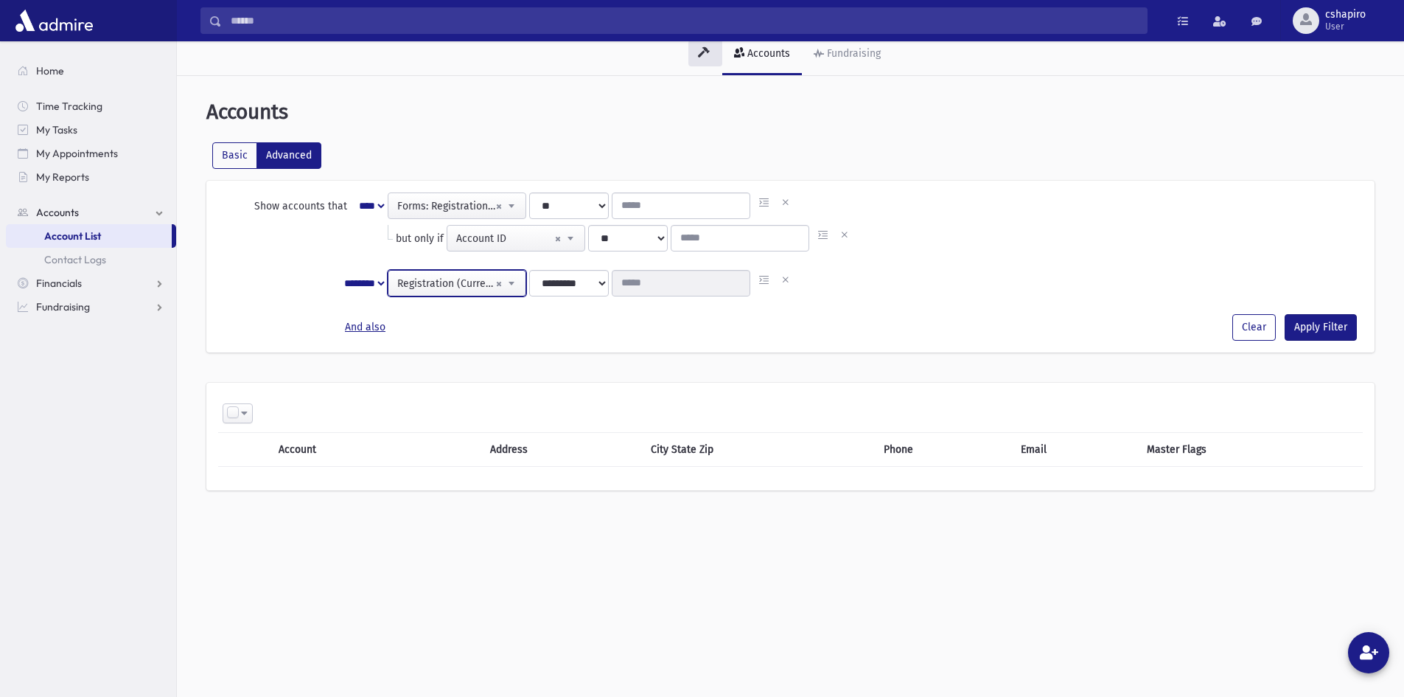
select select
click at [602, 284] on select "**********" at bounding box center [569, 283] width 80 height 27
click at [646, 276] on input "search" at bounding box center [680, 283] width 119 height 15
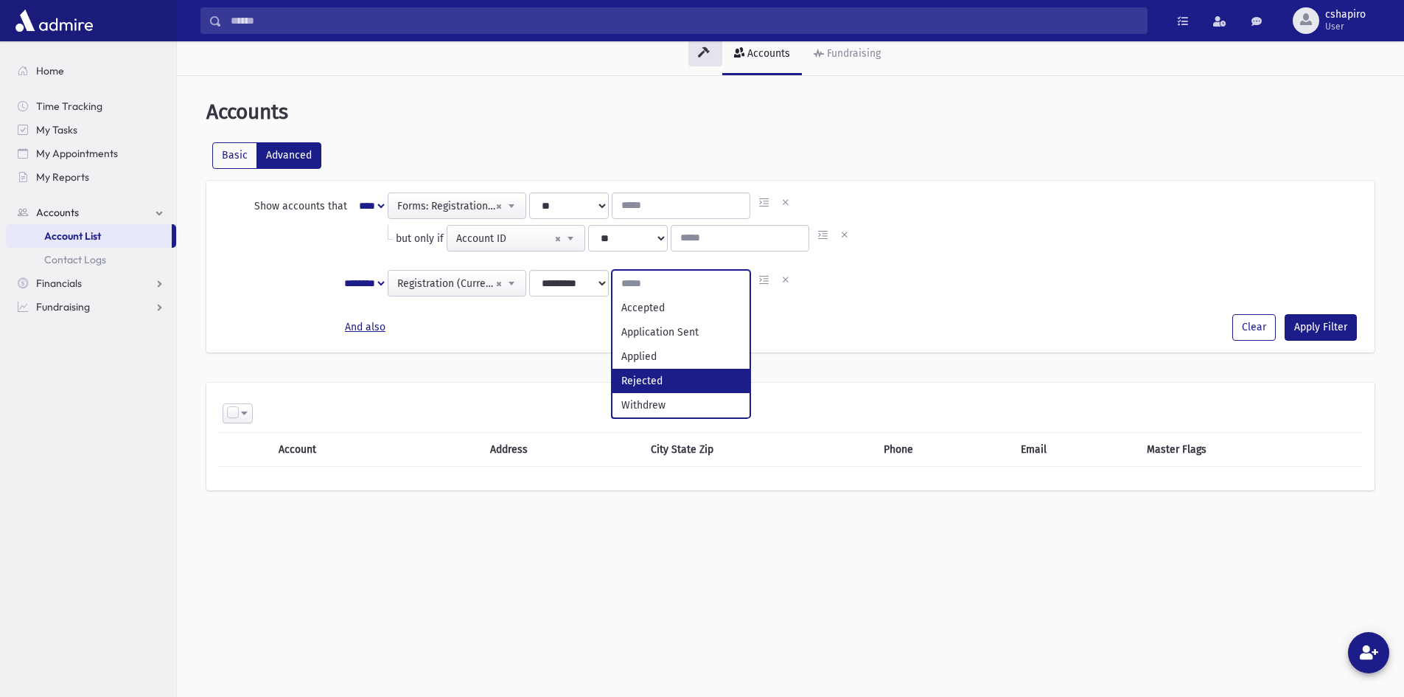
click at [592, 324] on div "And also Clear Apply Filter" at bounding box center [790, 327] width 1145 height 27
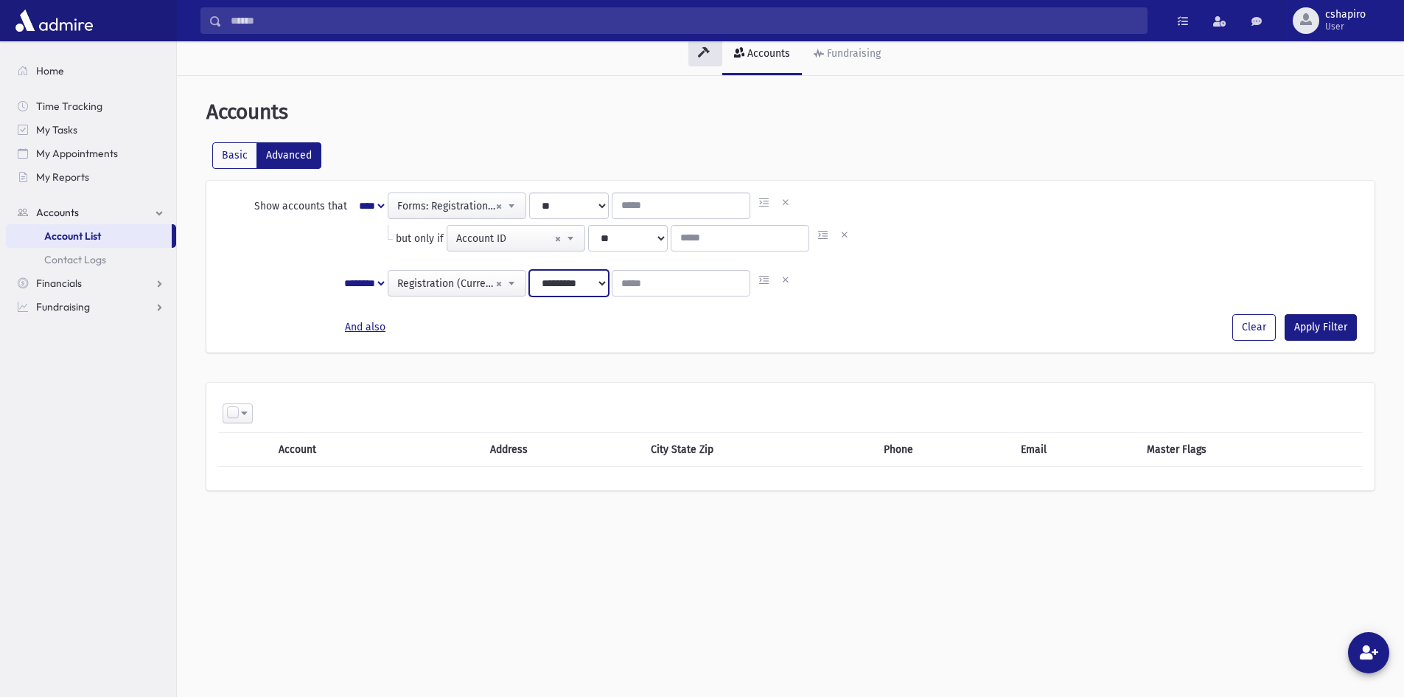
click at [602, 285] on select "**********" at bounding box center [569, 283] width 80 height 27
click at [487, 330] on div "And also Clear Apply Filter" at bounding box center [790, 327] width 1145 height 27
click at [784, 201] on icon "button" at bounding box center [785, 202] width 13 height 15
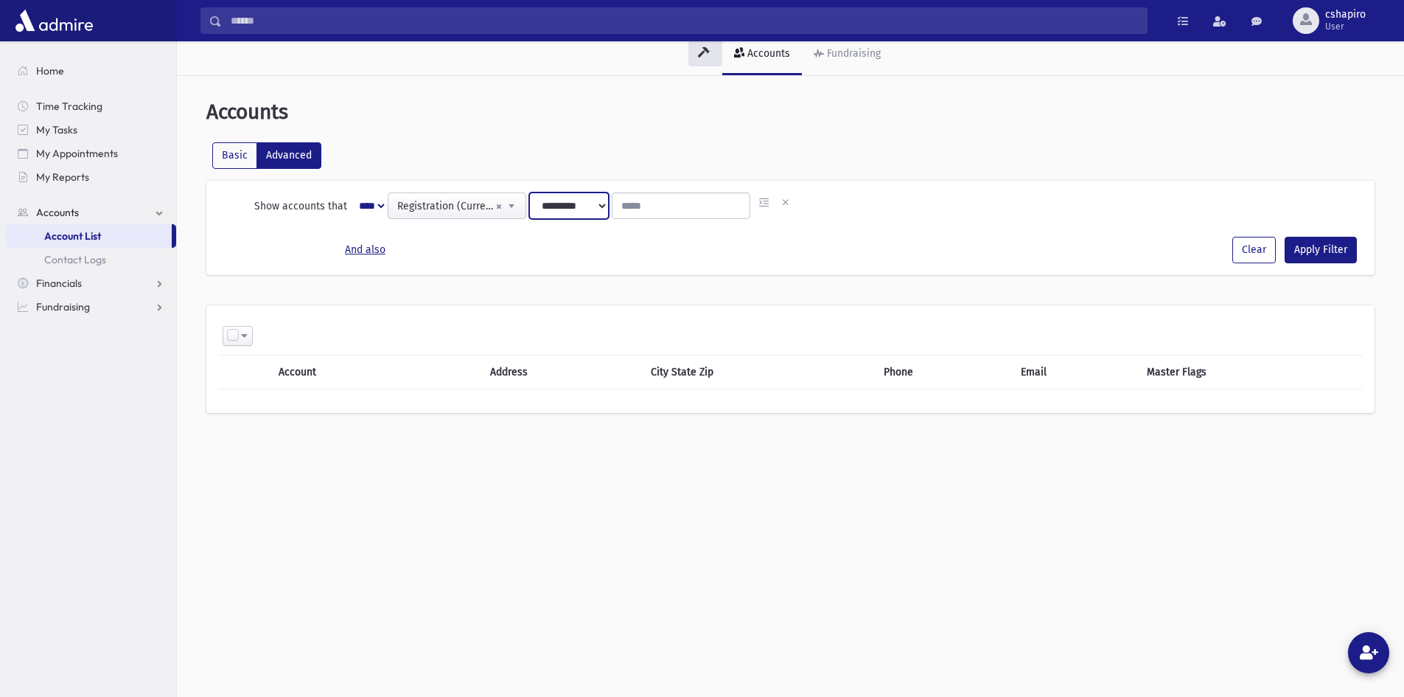
click at [591, 206] on select "**********" at bounding box center [569, 205] width 80 height 27
select select "**********"
click at [529, 192] on select "**********" at bounding box center [569, 205] width 80 height 27
click at [602, 241] on div "And also Clear Apply Filter" at bounding box center [790, 250] width 1145 height 27
click at [1299, 246] on button "Apply Filter" at bounding box center [1321, 250] width 72 height 27
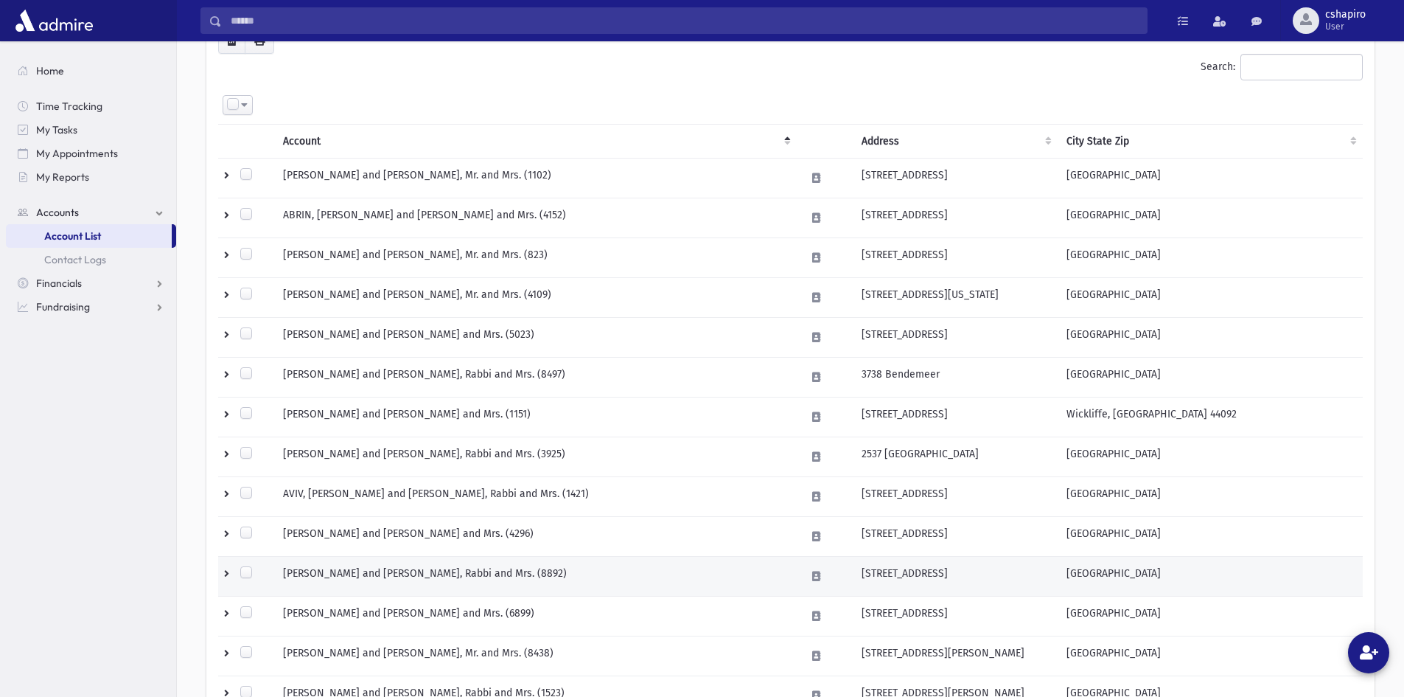
scroll to position [0, 0]
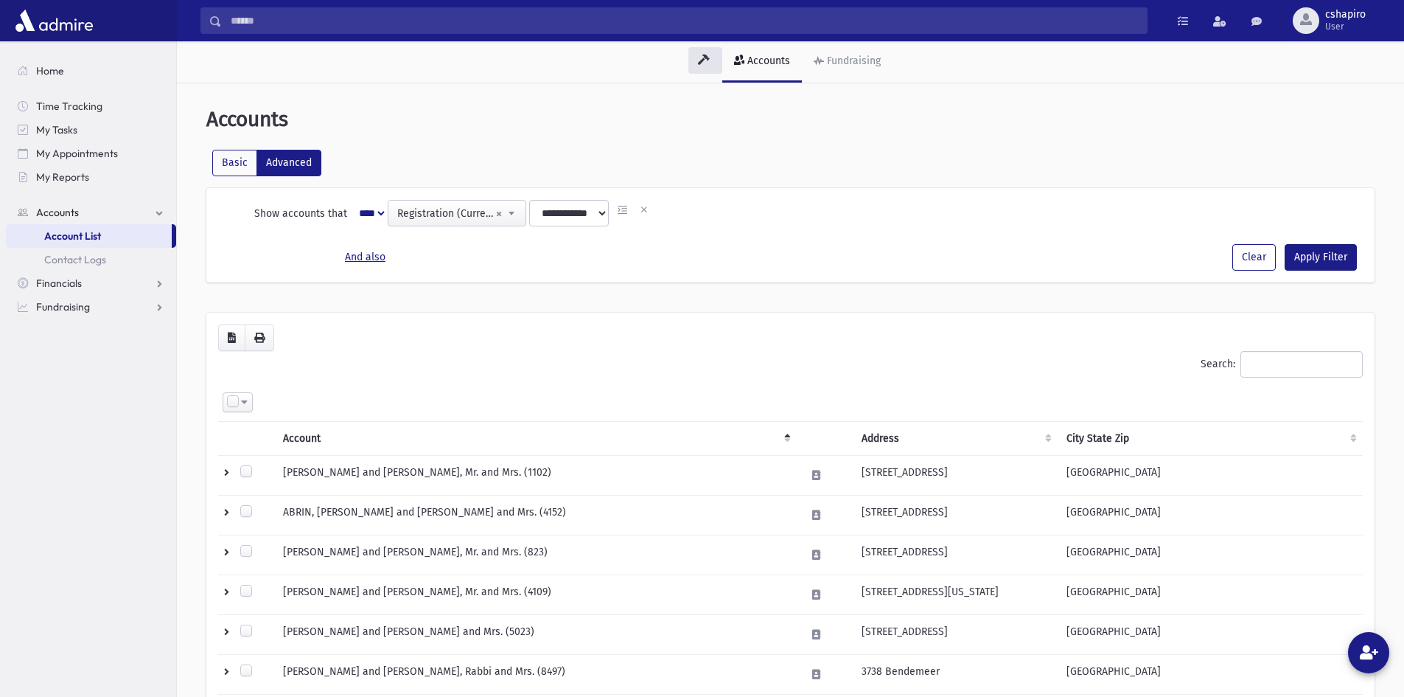
click at [245, 402] on span at bounding box center [244, 402] width 7 height 10
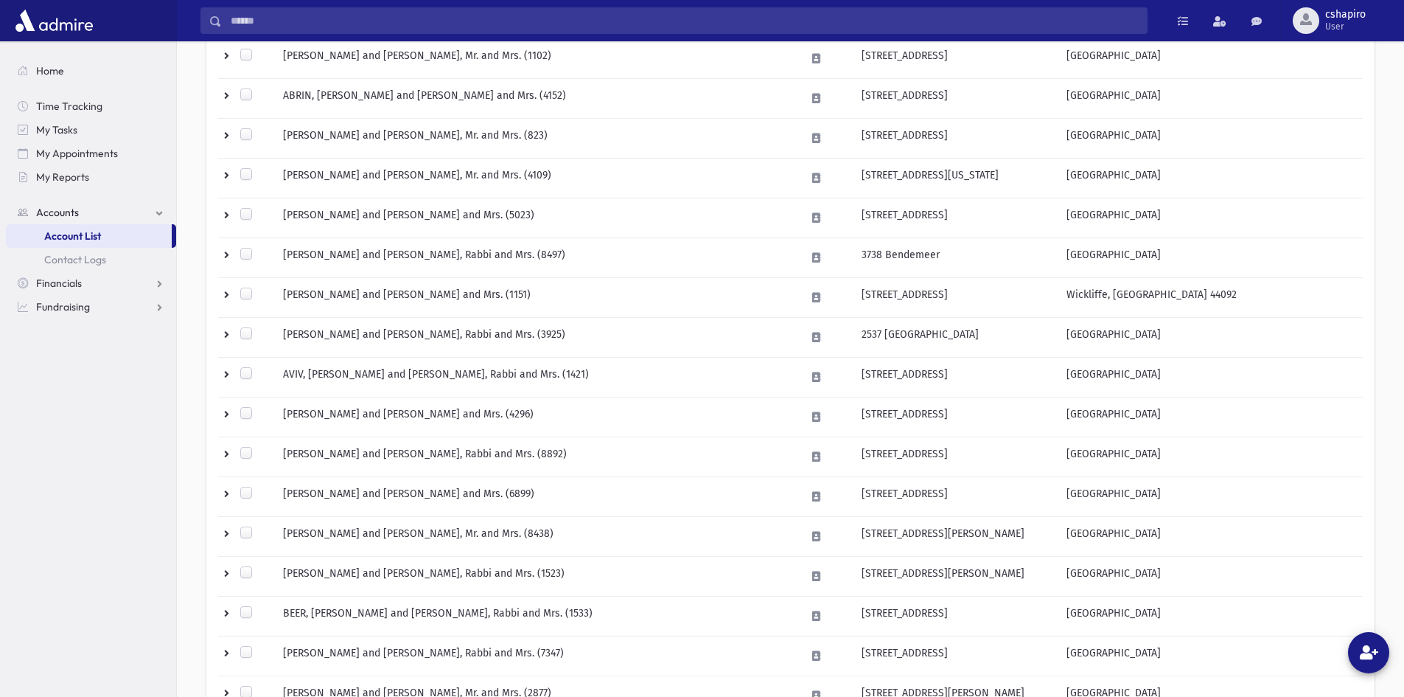
scroll to position [442, 0]
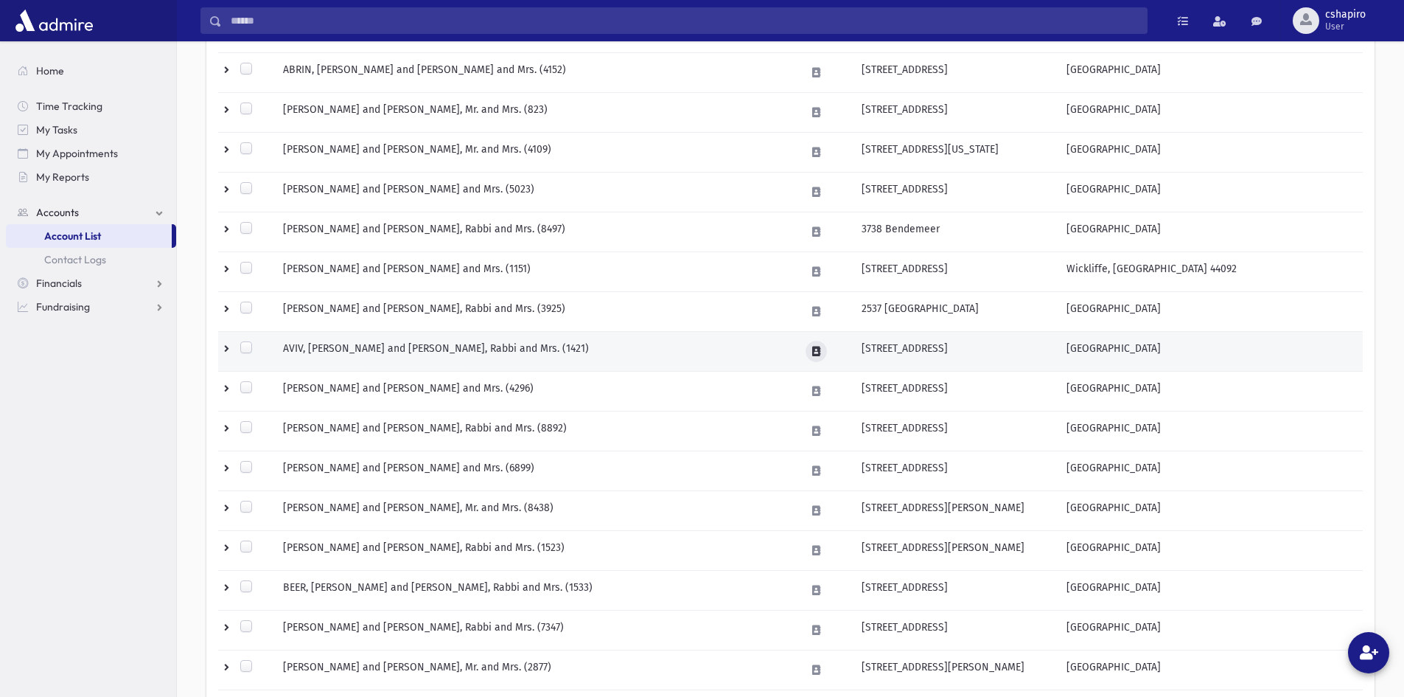
click at [814, 351] on icon at bounding box center [816, 351] width 8 height 10
click at [815, 346] on icon at bounding box center [816, 351] width 8 height 10
click at [224, 346] on td at bounding box center [246, 352] width 56 height 40
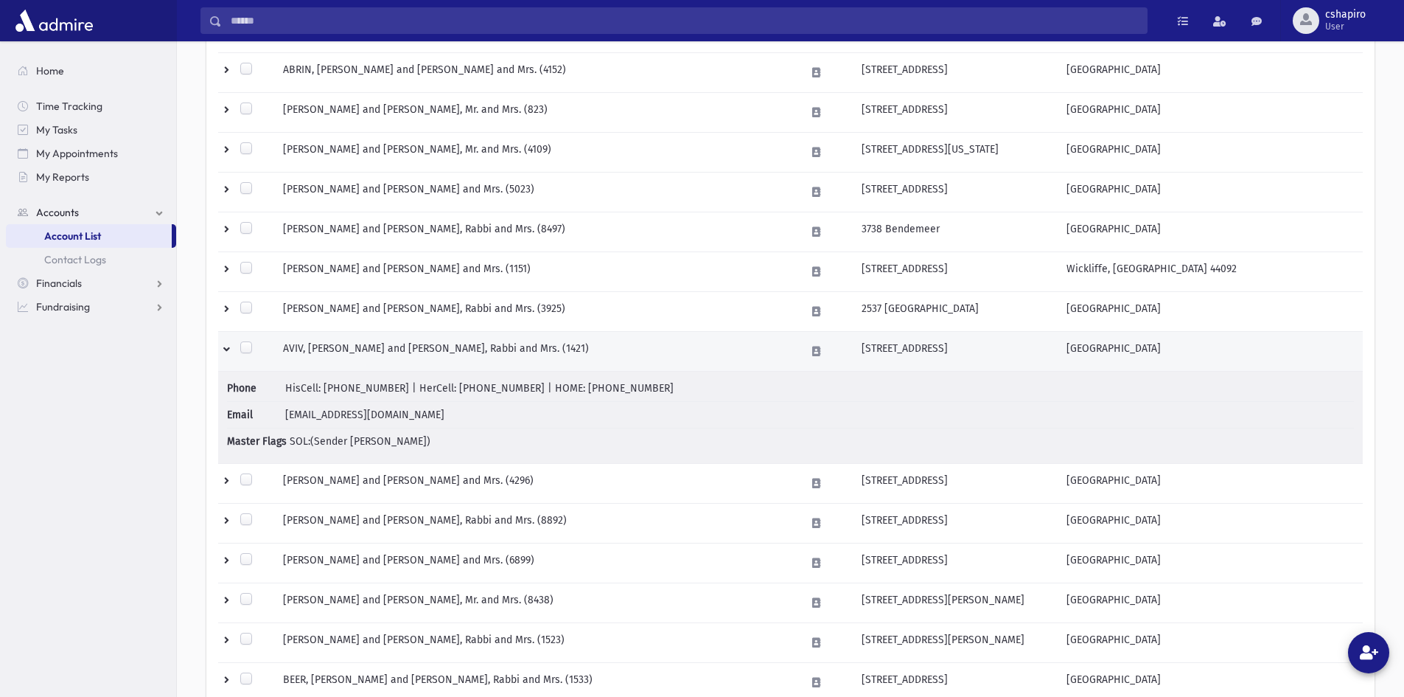
click at [224, 347] on td at bounding box center [246, 352] width 56 height 40
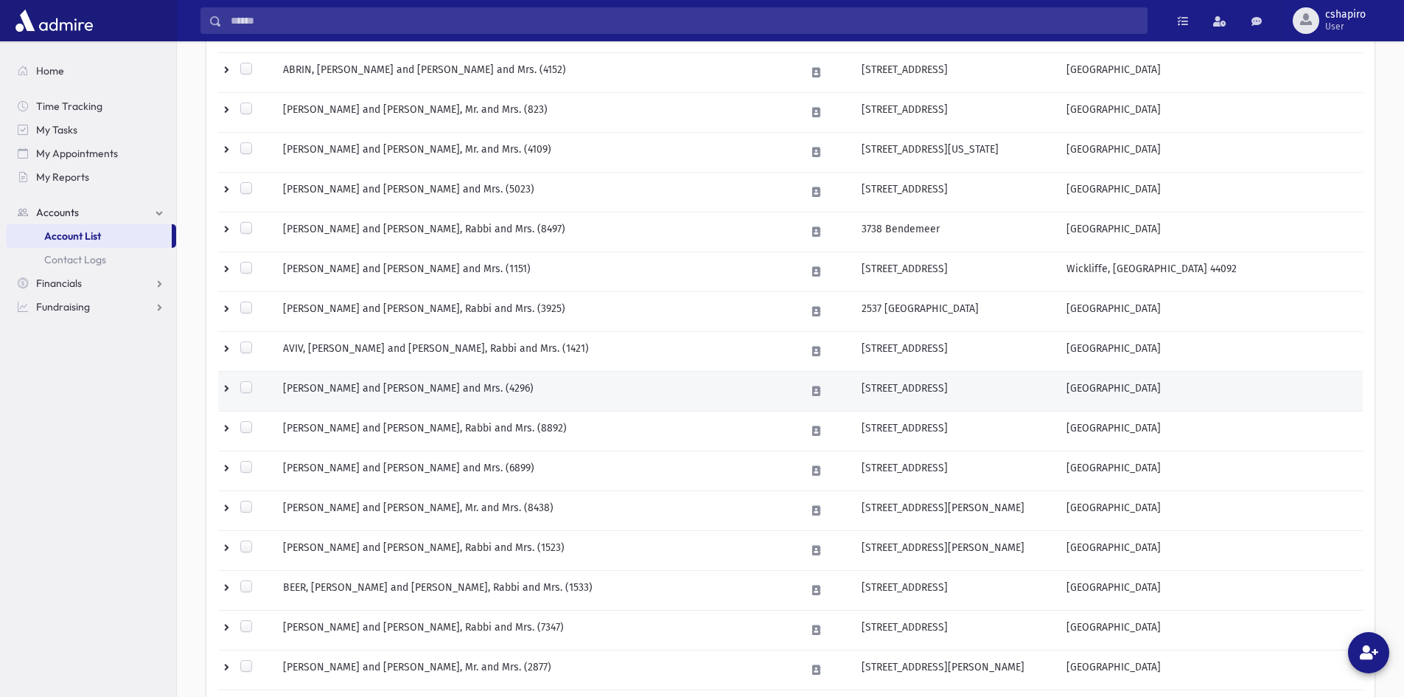
click at [223, 389] on td at bounding box center [246, 392] width 56 height 40
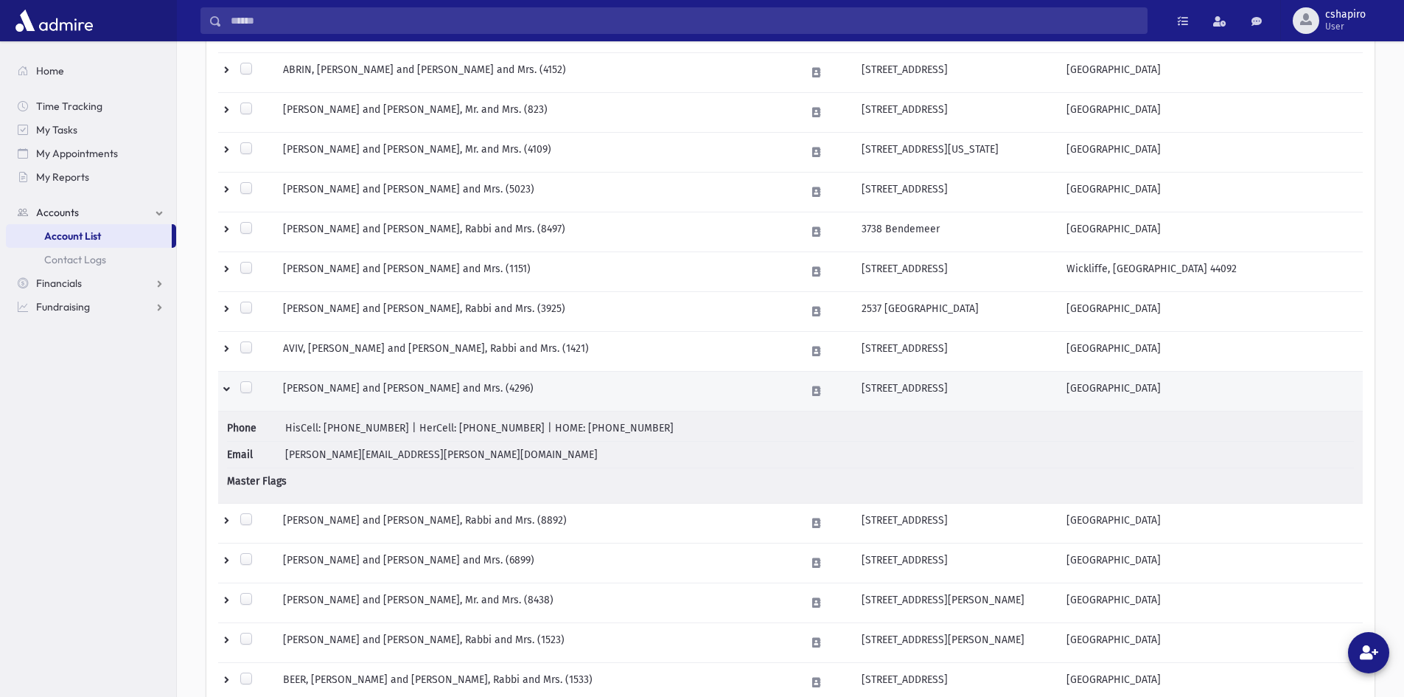
click at [224, 387] on td at bounding box center [246, 392] width 56 height 40
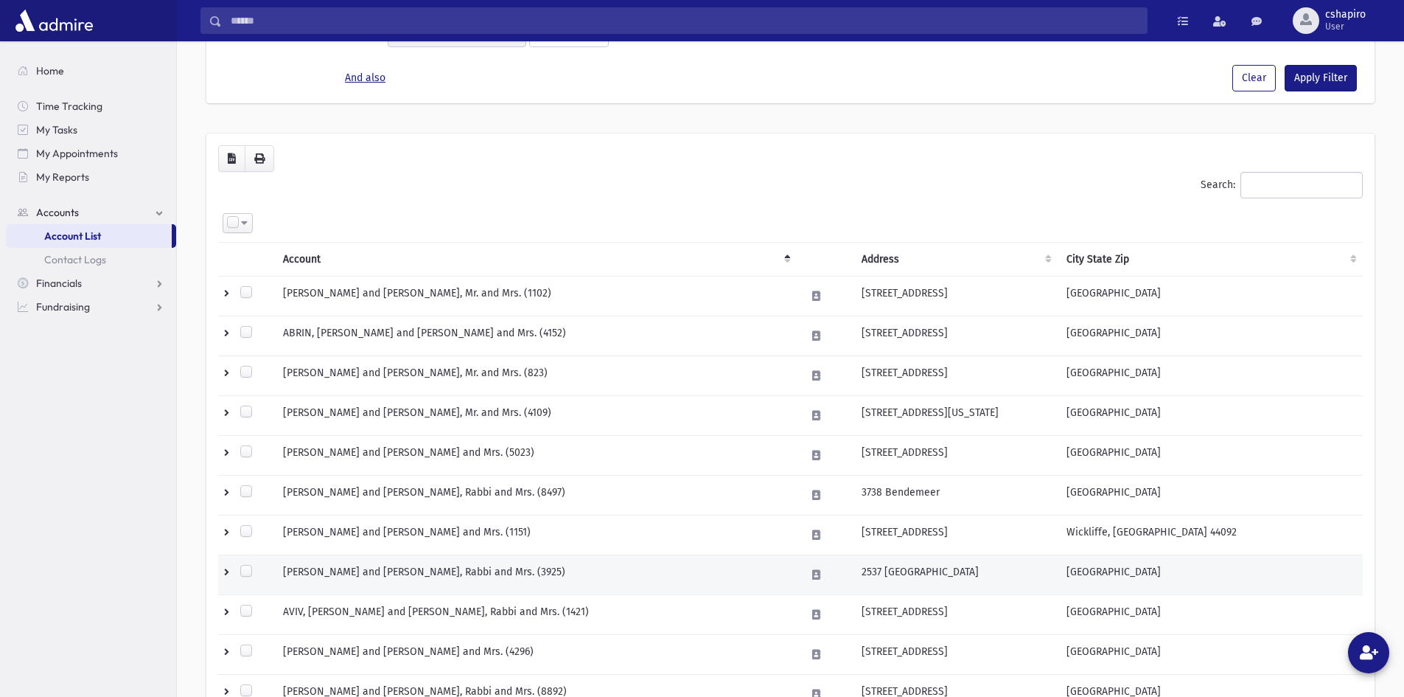
scroll to position [0, 0]
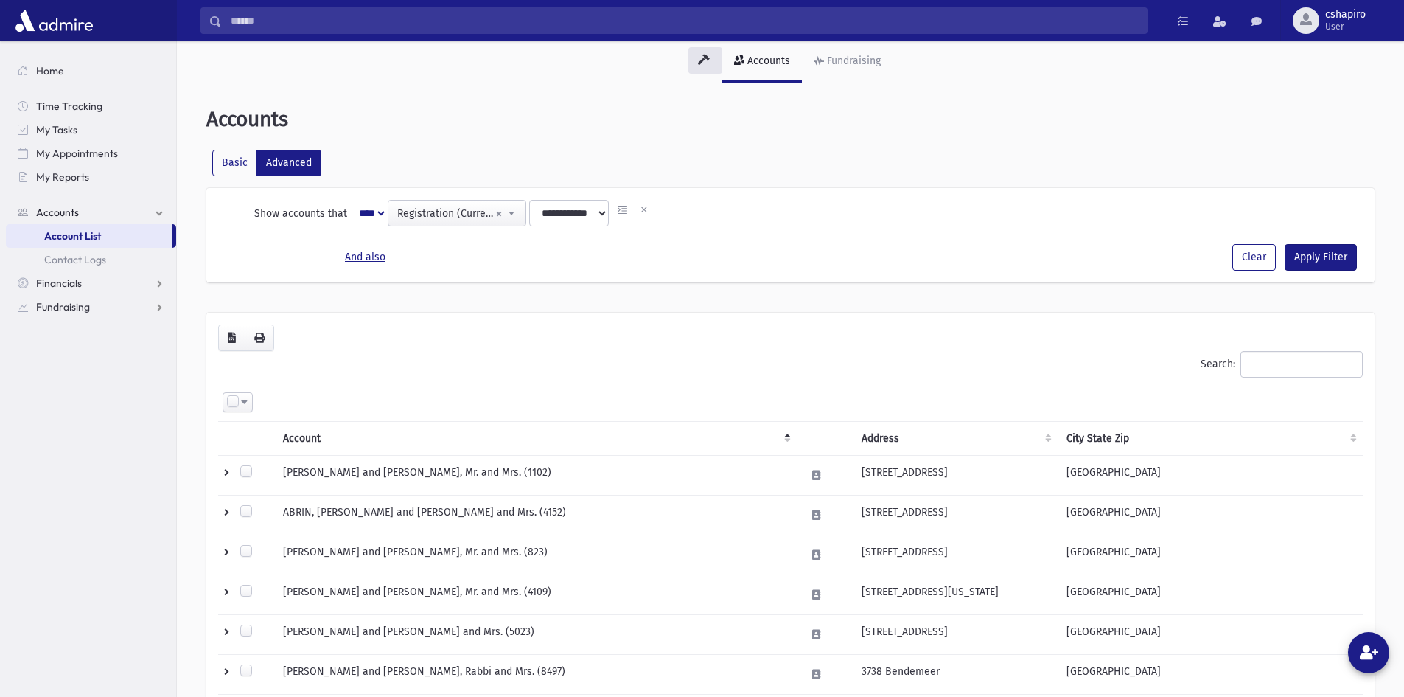
click at [244, 400] on span at bounding box center [244, 402] width 7 height 10
click at [244, 436] on link "Select All" at bounding box center [282, 438] width 118 height 27
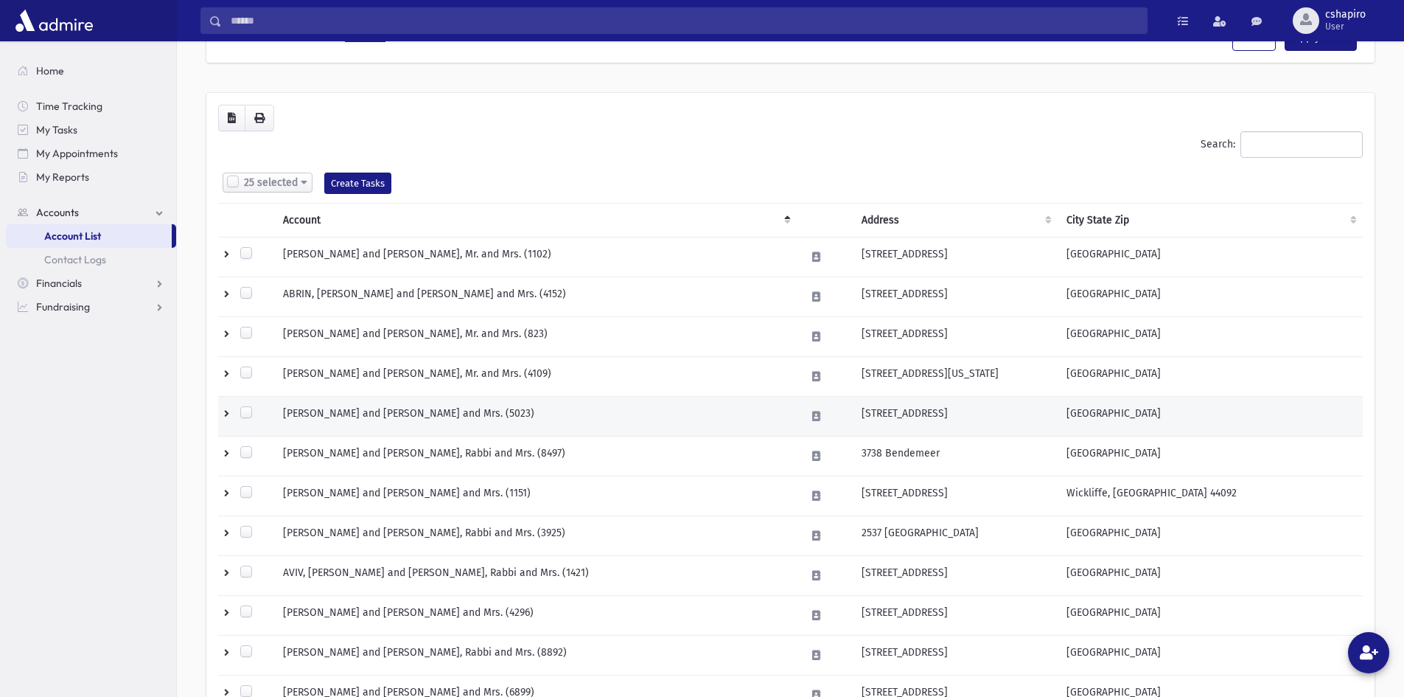
scroll to position [221, 0]
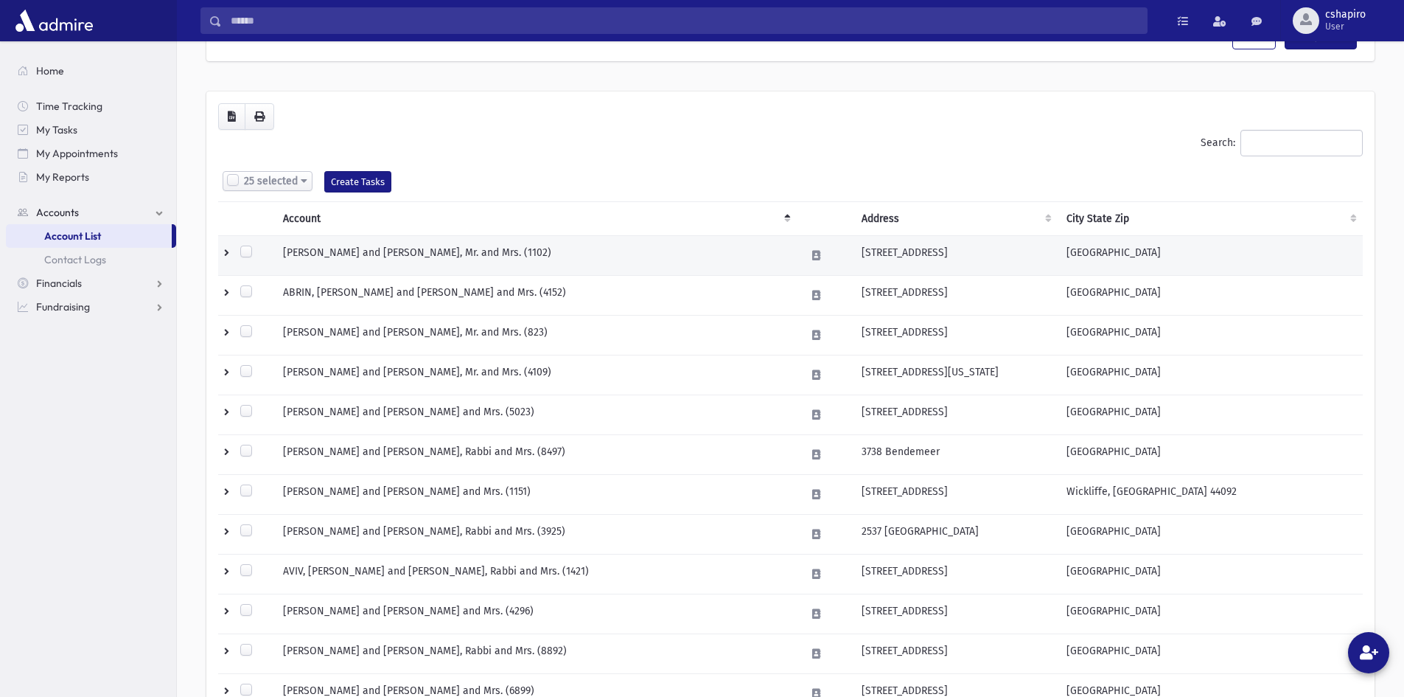
click at [225, 257] on td at bounding box center [246, 256] width 56 height 40
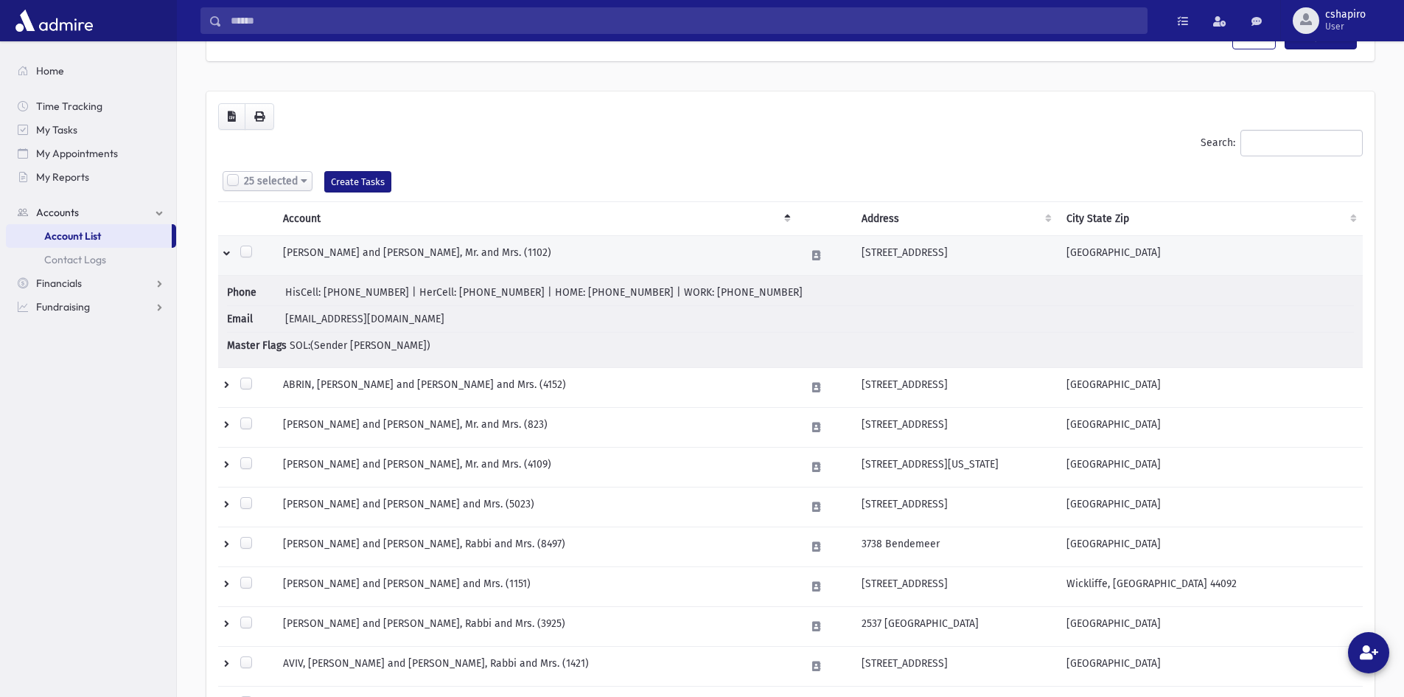
click at [225, 257] on td at bounding box center [246, 256] width 56 height 40
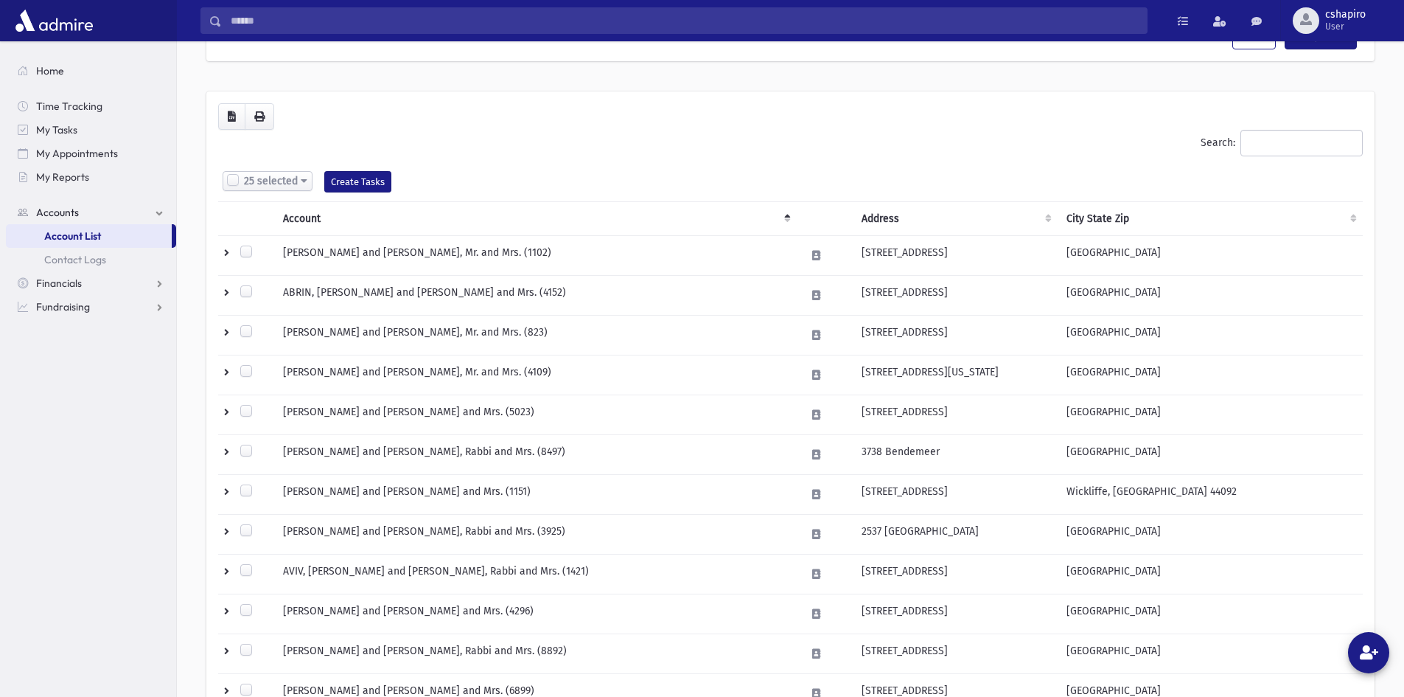
click at [307, 182] on div "25 selected" at bounding box center [268, 181] width 90 height 20
click at [249, 241] on link "Deselect All" at bounding box center [282, 244] width 118 height 27
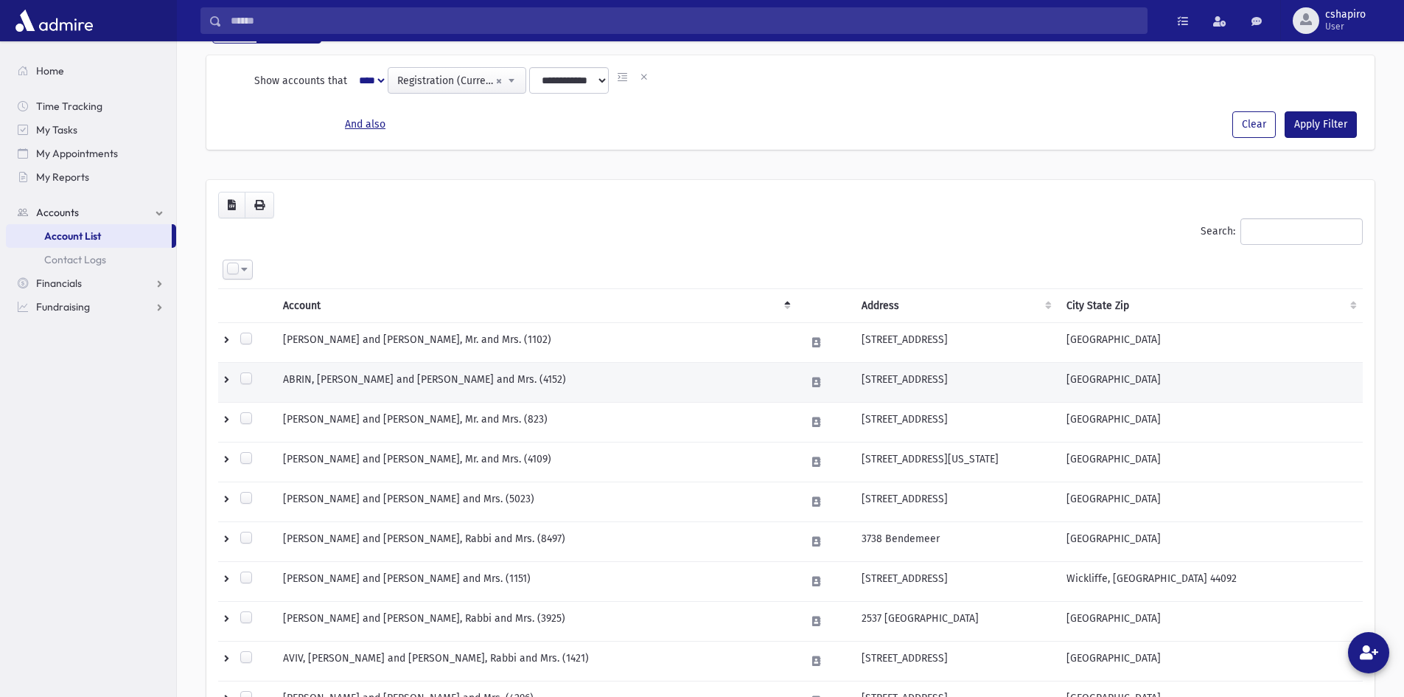
scroll to position [0, 0]
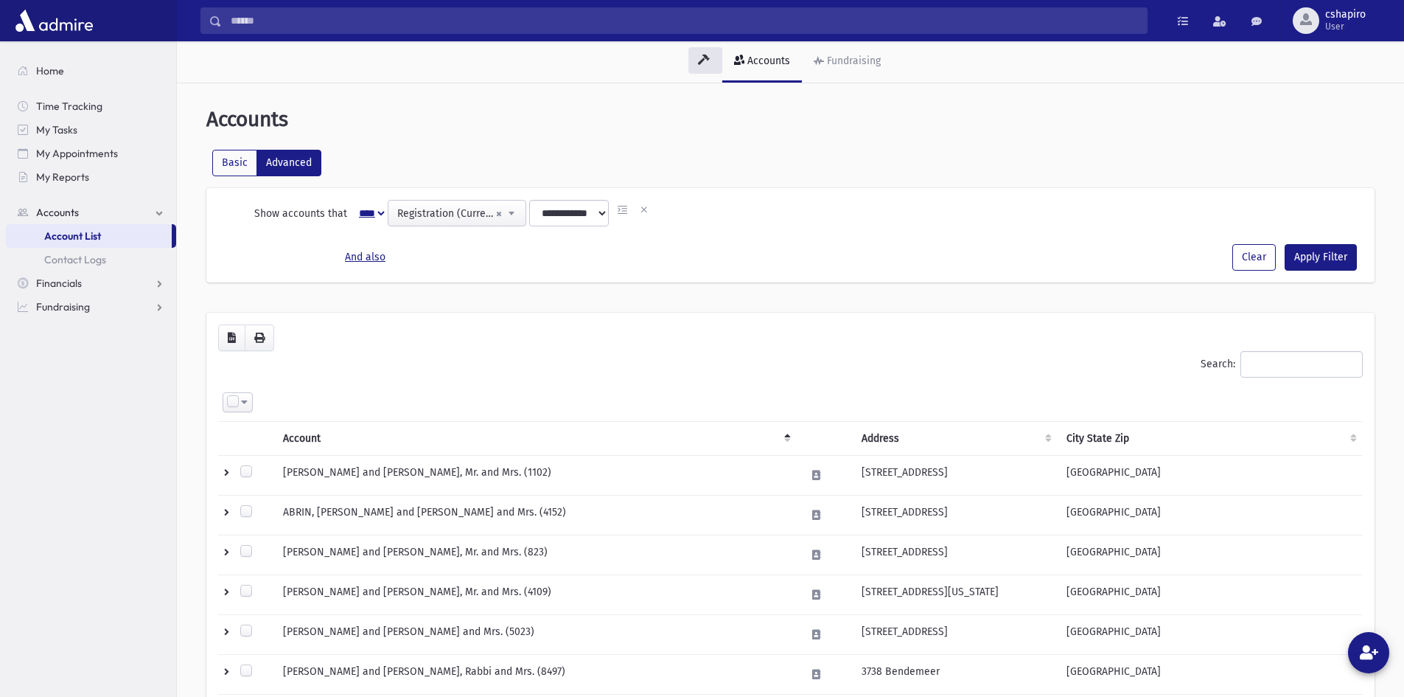
click at [377, 215] on select "**********" at bounding box center [367, 213] width 41 height 27
click at [324, 215] on label "Show accounts that" at bounding box center [300, 213] width 93 height 27
click at [75, 279] on span "Financials" at bounding box center [59, 282] width 46 height 13
click at [91, 327] on link "Fundraising" at bounding box center [91, 330] width 170 height 24
drag, startPoint x: 32, startPoint y: 344, endPoint x: 34, endPoint y: 332, distance: 11.9
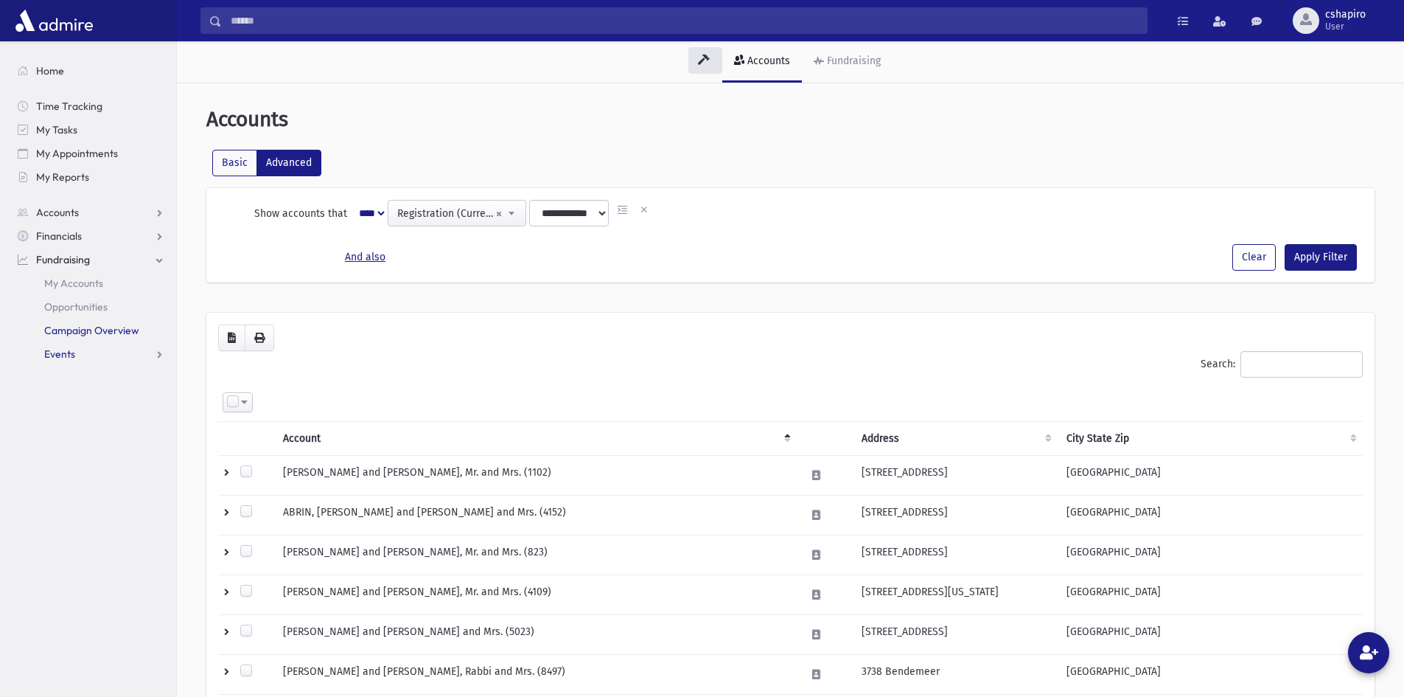
click at [32, 343] on link "Events" at bounding box center [91, 354] width 170 height 24
click at [1182, 24] on span at bounding box center [1183, 21] width 10 height 10
click at [1222, 27] on link at bounding box center [1220, 20] width 32 height 27
click at [1255, 24] on span at bounding box center [1257, 21] width 10 height 10
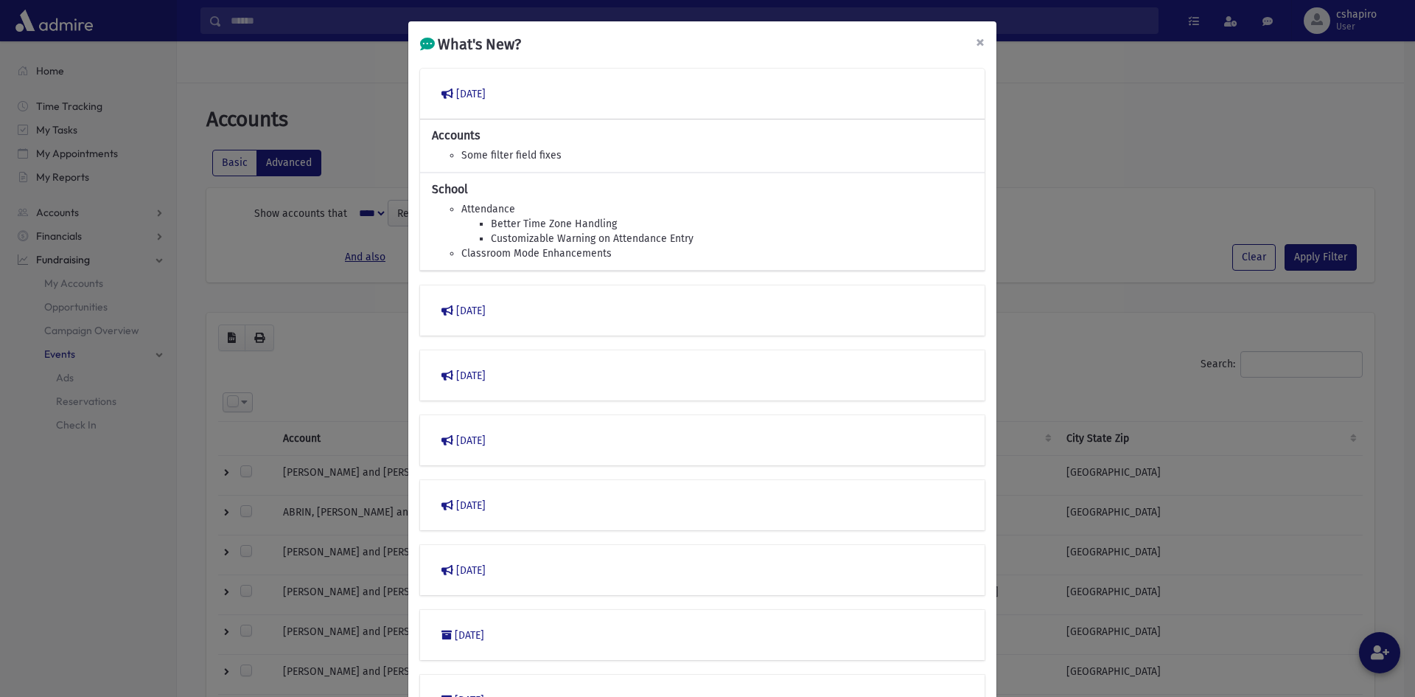
click at [976, 40] on span "×" at bounding box center [980, 42] width 9 height 21
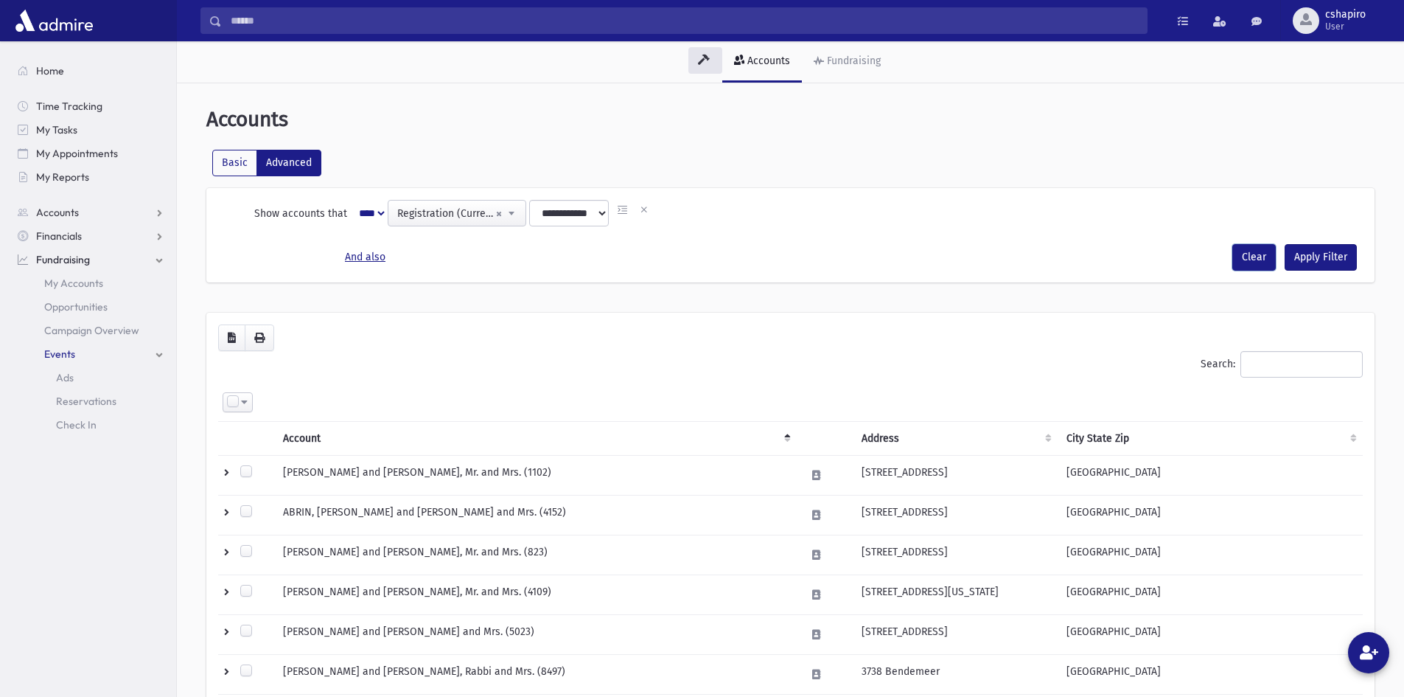
click at [1257, 259] on button "Clear" at bounding box center [1254, 257] width 43 height 27
select select
select select "*********"
click at [68, 215] on span "Accounts" at bounding box center [57, 212] width 43 height 13
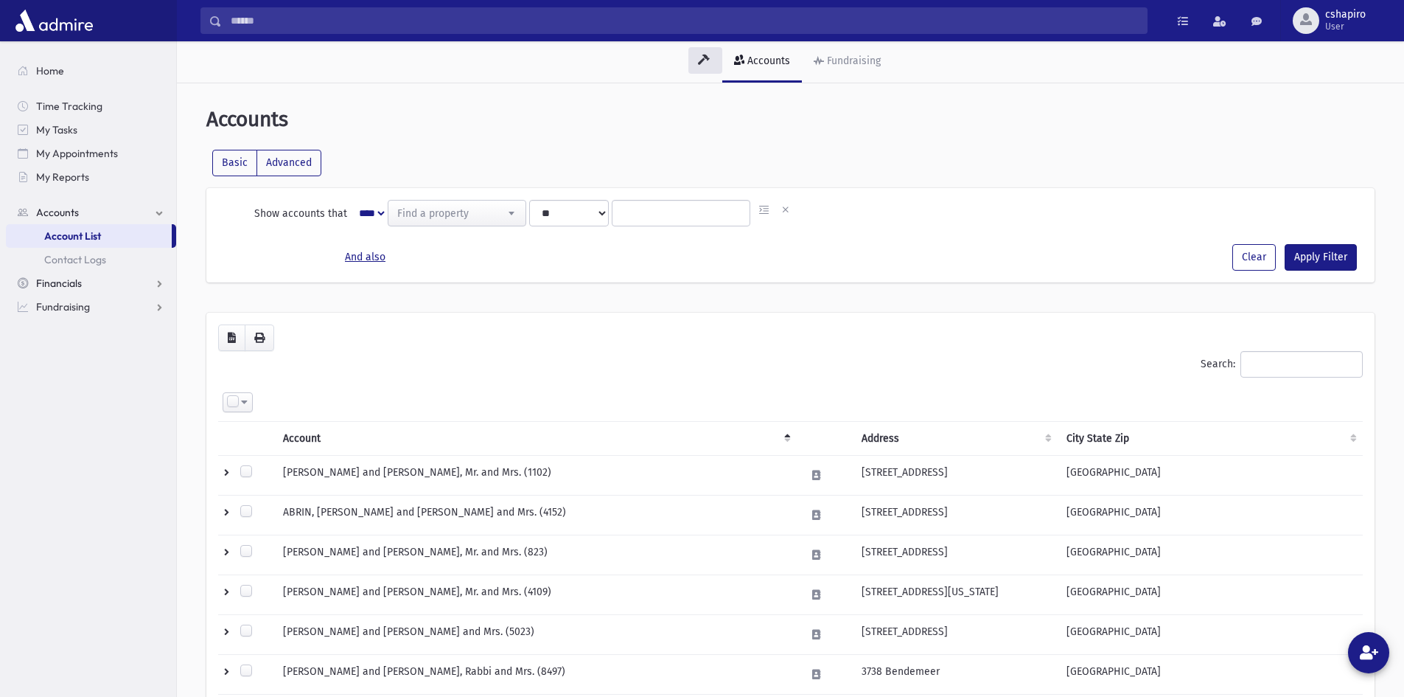
click at [74, 279] on span "Financials" at bounding box center [59, 282] width 46 height 13
click at [69, 334] on span "Fundraising" at bounding box center [63, 330] width 54 height 13
click at [52, 352] on span "Events" at bounding box center [59, 353] width 31 height 13
